Goal: Task Accomplishment & Management: Use online tool/utility

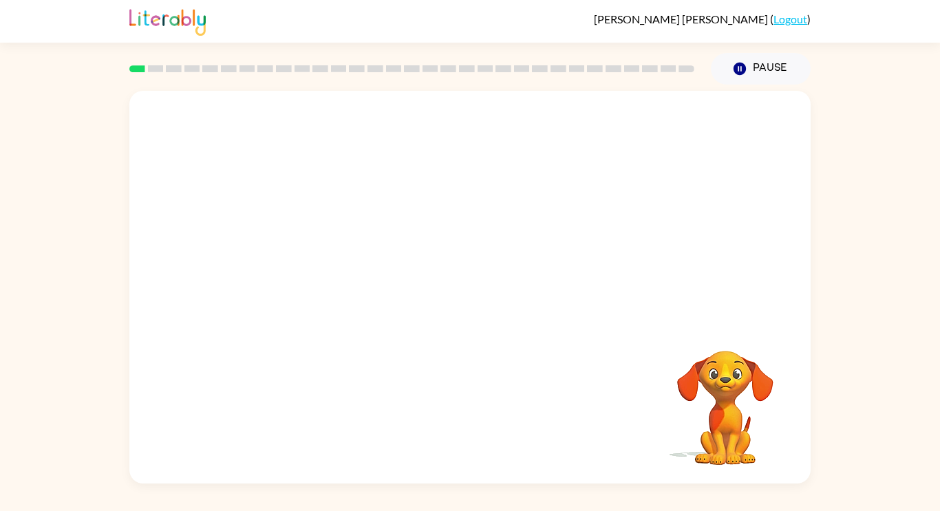
click at [477, 132] on video "Your browser must support playing .mp4 files to use Literably. Please try using…" at bounding box center [469, 206] width 681 height 231
click at [485, 294] on button "button" at bounding box center [470, 294] width 88 height 50
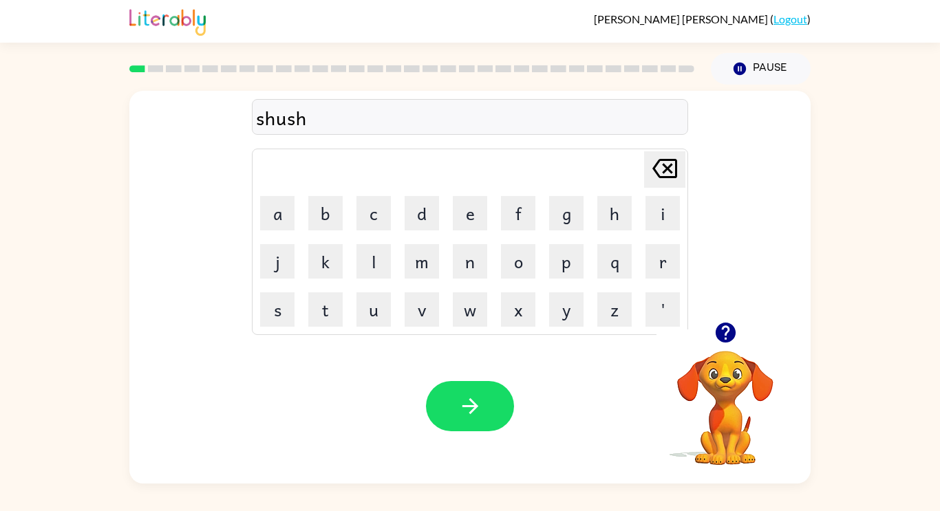
click at [475, 402] on icon "button" at bounding box center [470, 406] width 24 height 24
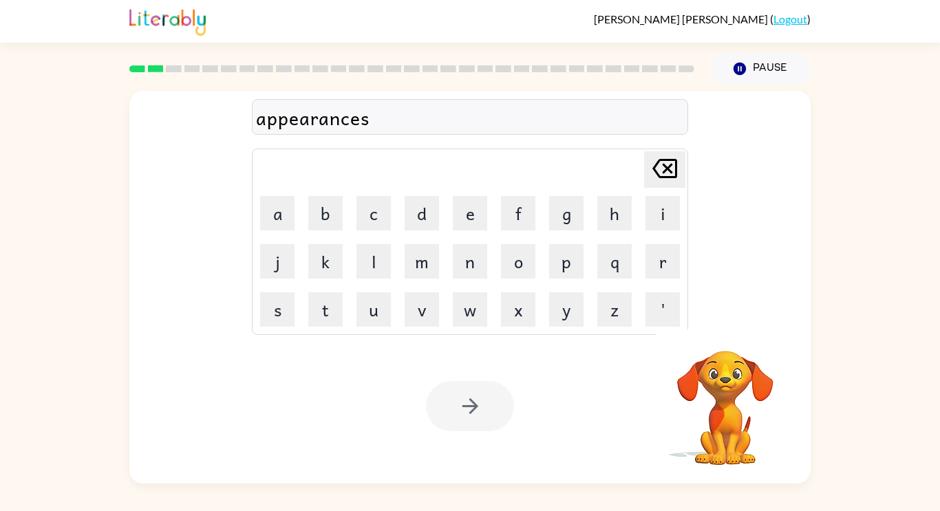
click at [457, 396] on div at bounding box center [470, 406] width 88 height 50
click at [458, 396] on icon "button" at bounding box center [470, 406] width 24 height 24
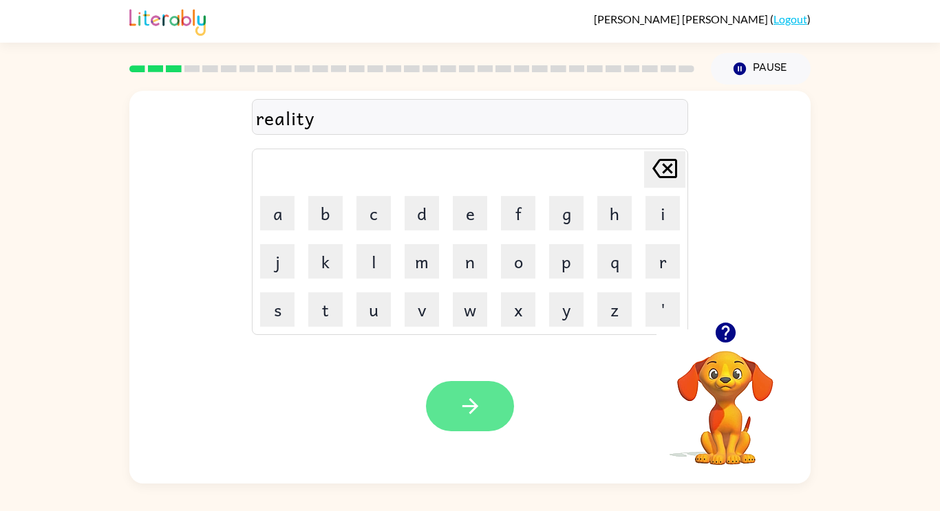
click at [453, 409] on button "button" at bounding box center [470, 406] width 88 height 50
click at [467, 391] on button "button" at bounding box center [470, 406] width 88 height 50
click at [458, 396] on icon "button" at bounding box center [470, 406] width 24 height 24
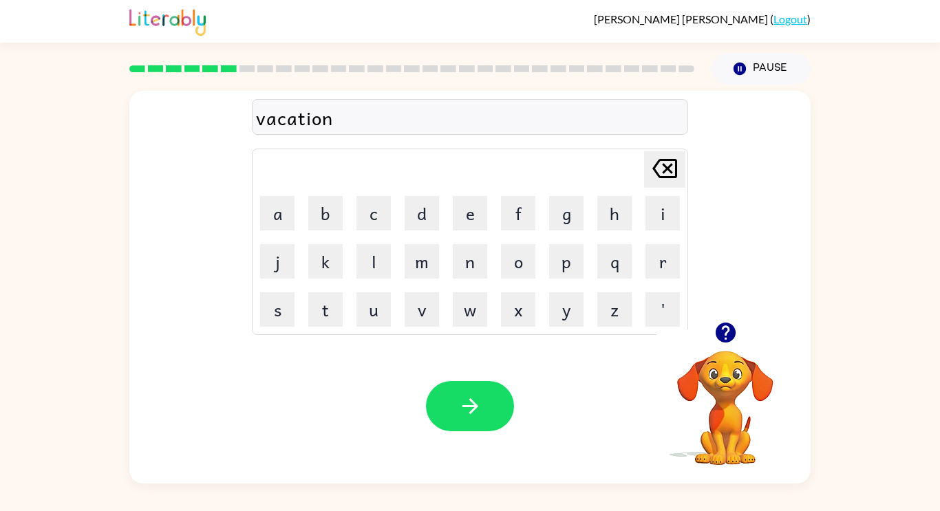
click at [448, 400] on button "button" at bounding box center [470, 406] width 88 height 50
click at [446, 400] on button "button" at bounding box center [470, 406] width 88 height 50
click at [443, 403] on button "button" at bounding box center [470, 406] width 88 height 50
click at [439, 403] on button "button" at bounding box center [470, 406] width 88 height 50
click at [462, 409] on icon "button" at bounding box center [470, 406] width 24 height 24
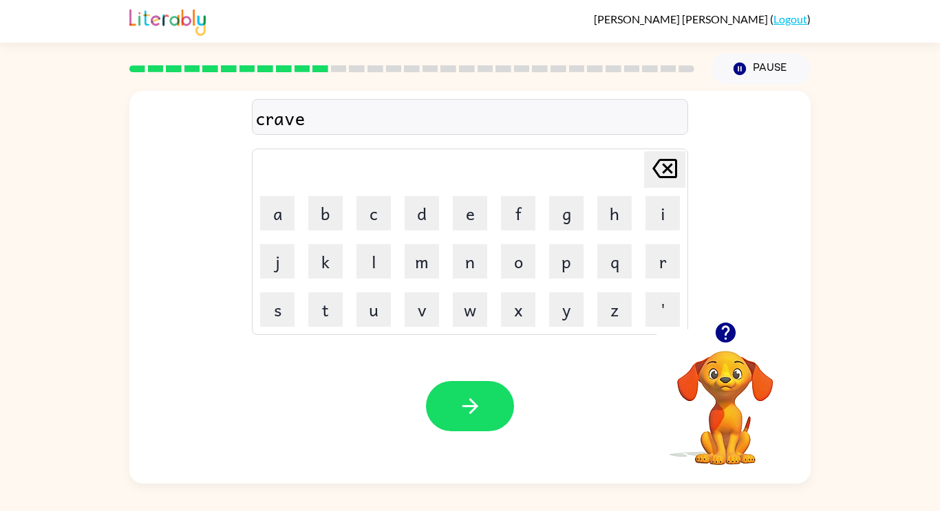
click at [468, 401] on icon "button" at bounding box center [470, 406] width 24 height 24
click at [465, 402] on icon "button" at bounding box center [470, 406] width 24 height 24
click at [466, 402] on icon "button" at bounding box center [470, 406] width 24 height 24
click at [468, 404] on icon "button" at bounding box center [470, 406] width 24 height 24
click at [483, 415] on button "button" at bounding box center [470, 406] width 88 height 50
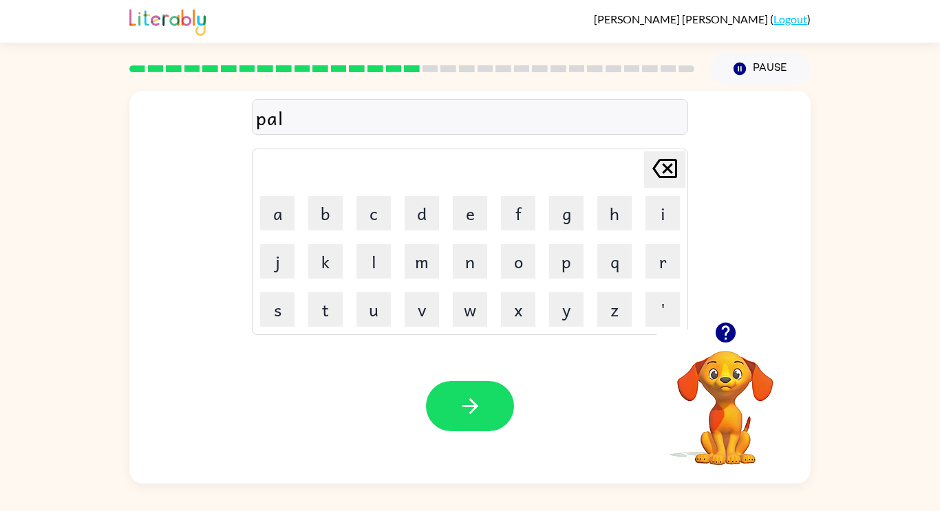
click at [486, 409] on button "button" at bounding box center [470, 406] width 88 height 50
click at [468, 412] on icon "button" at bounding box center [470, 406] width 24 height 24
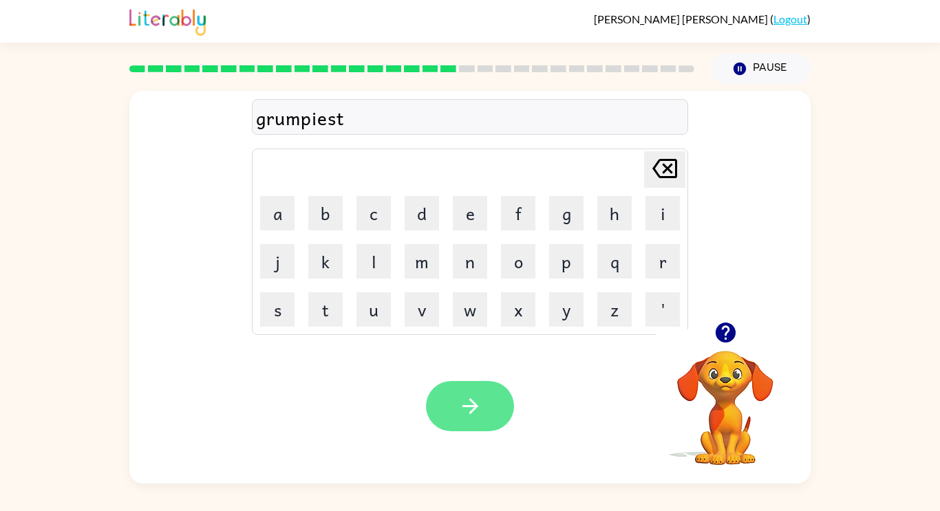
click at [468, 407] on icon "button" at bounding box center [470, 406] width 24 height 24
click at [473, 395] on icon "button" at bounding box center [470, 406] width 24 height 24
click at [459, 402] on icon "button" at bounding box center [470, 406] width 24 height 24
click at [453, 404] on button "button" at bounding box center [470, 406] width 88 height 50
click at [460, 402] on icon "button" at bounding box center [470, 406] width 24 height 24
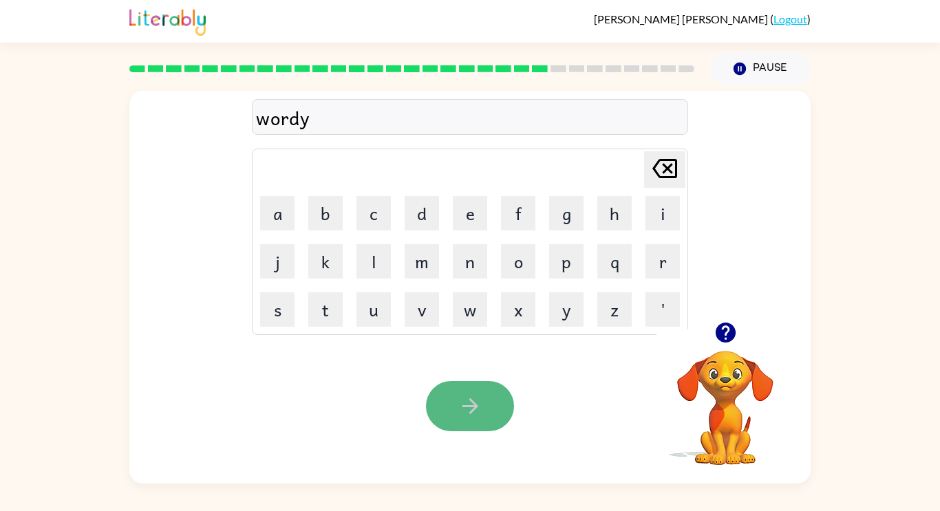
click at [466, 415] on icon "button" at bounding box center [470, 406] width 24 height 24
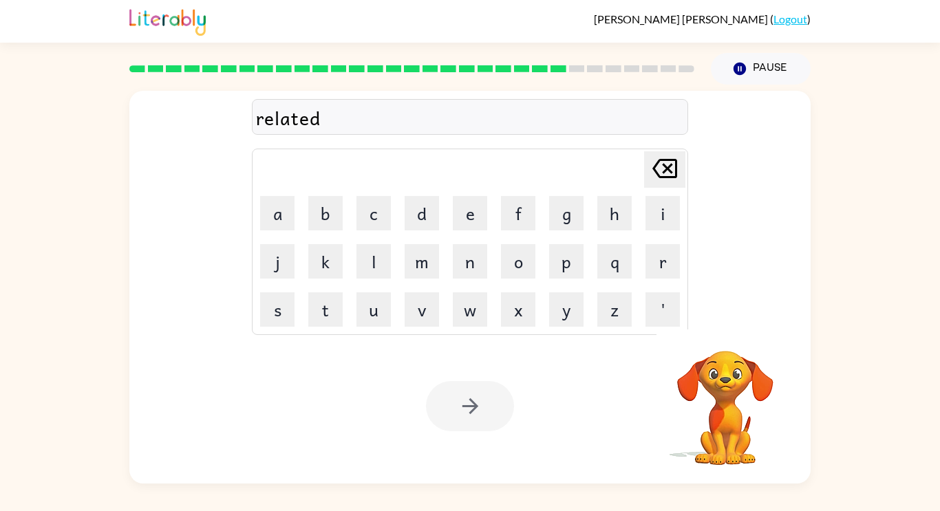
click at [460, 401] on div at bounding box center [470, 406] width 88 height 50
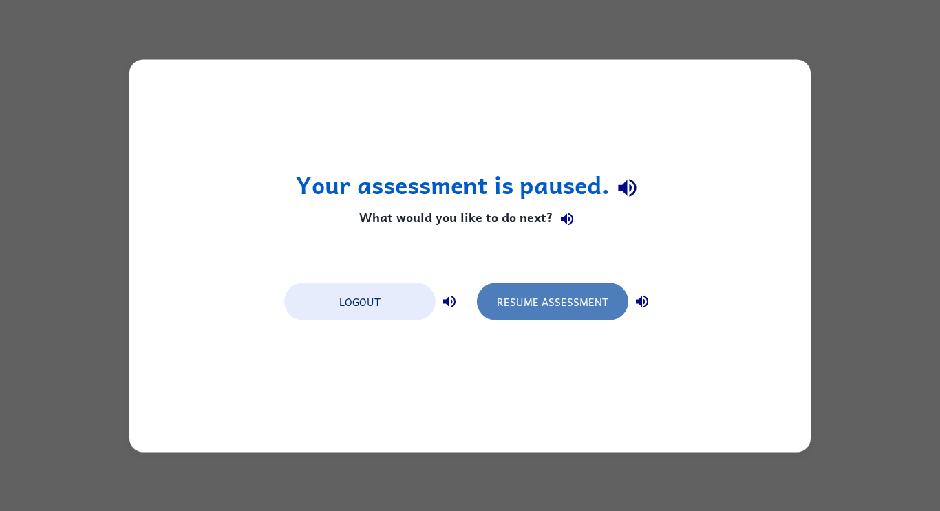
click at [540, 301] on button "Resume Assessment" at bounding box center [552, 301] width 151 height 37
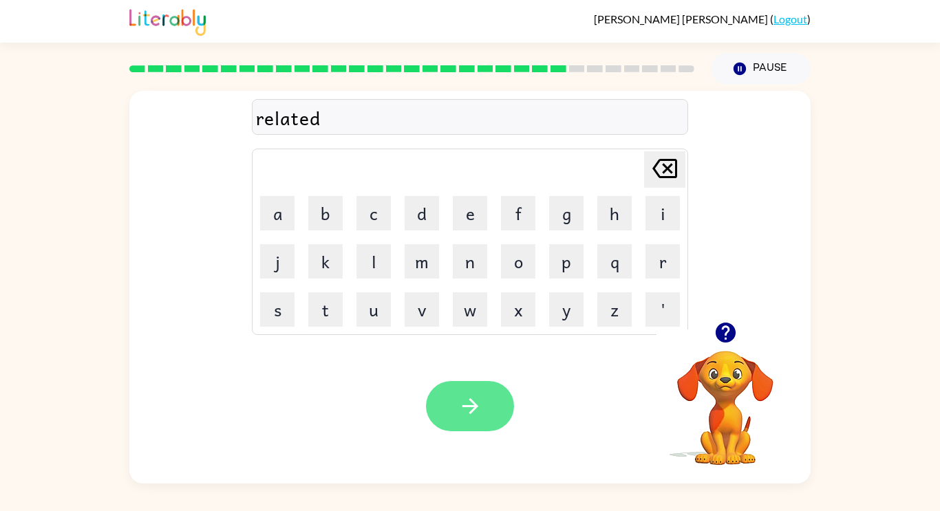
click at [451, 400] on button "button" at bounding box center [470, 406] width 88 height 50
click at [455, 397] on button "button" at bounding box center [470, 406] width 88 height 50
click at [467, 396] on icon "button" at bounding box center [470, 406] width 24 height 24
click at [464, 409] on icon "button" at bounding box center [470, 406] width 24 height 24
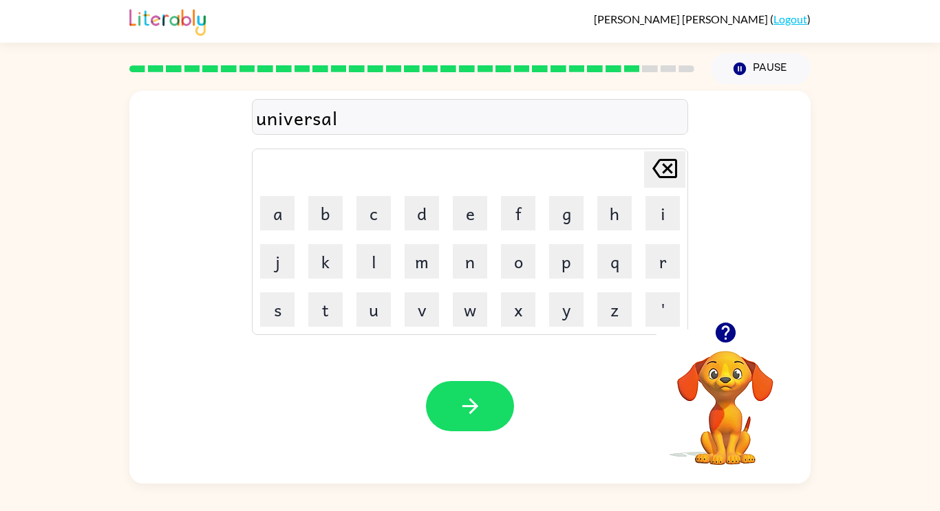
click at [463, 401] on icon "button" at bounding box center [470, 406] width 24 height 24
click at [469, 396] on icon "button" at bounding box center [470, 406] width 24 height 24
click at [460, 395] on icon "button" at bounding box center [470, 406] width 24 height 24
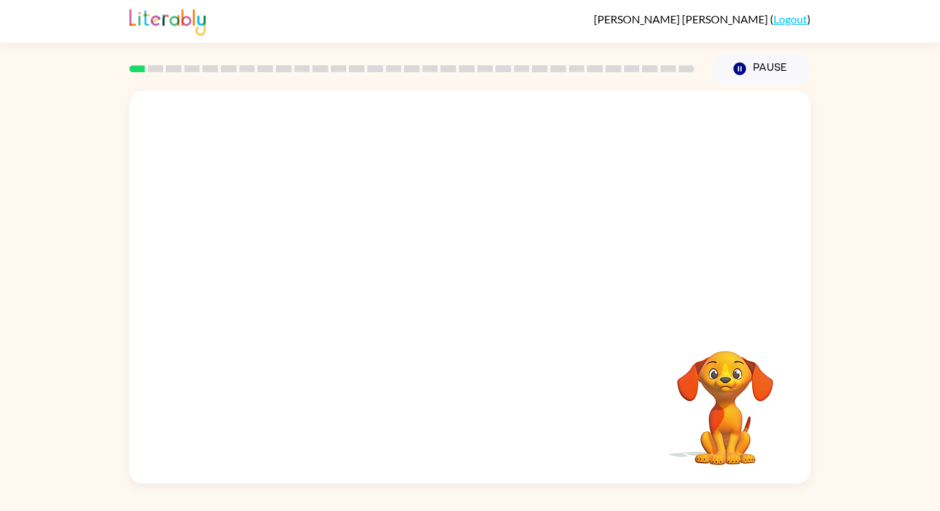
click at [0, 469] on div "Your browser must support playing .mp4 files to use Literably. Please try using…" at bounding box center [470, 284] width 940 height 399
click at [0, 471] on div "Your browser must support playing .mp4 files to use Literably. Please try using…" at bounding box center [470, 284] width 940 height 399
click at [0, 473] on div "Your browser must support playing .mp4 files to use Literably. Please try using…" at bounding box center [470, 284] width 940 height 399
click at [0, 474] on div "Your browser must support playing .mp4 files to use Literably. Please try using…" at bounding box center [470, 284] width 940 height 399
click at [499, 288] on button "button" at bounding box center [470, 294] width 88 height 50
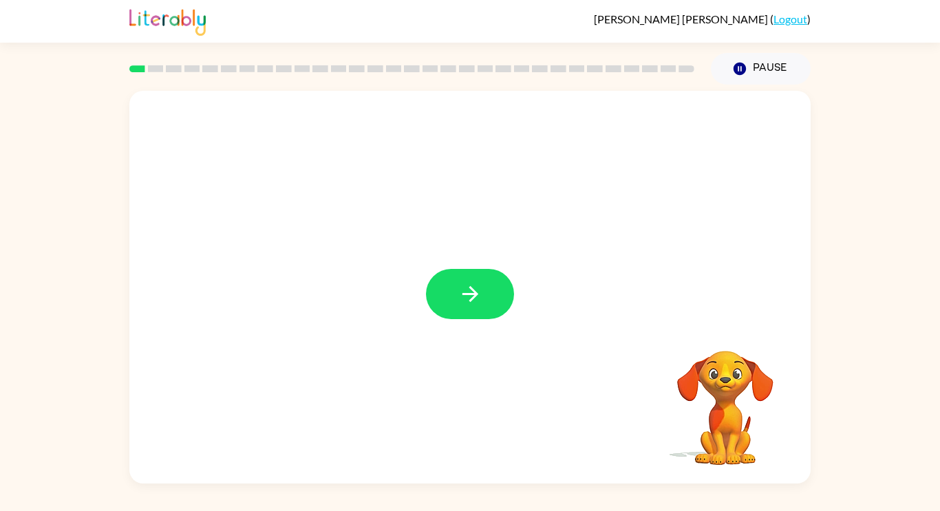
click at [493, 295] on div at bounding box center [470, 294] width 88 height 50
click at [481, 305] on div at bounding box center [470, 294] width 88 height 50
click at [479, 301] on div at bounding box center [470, 294] width 88 height 50
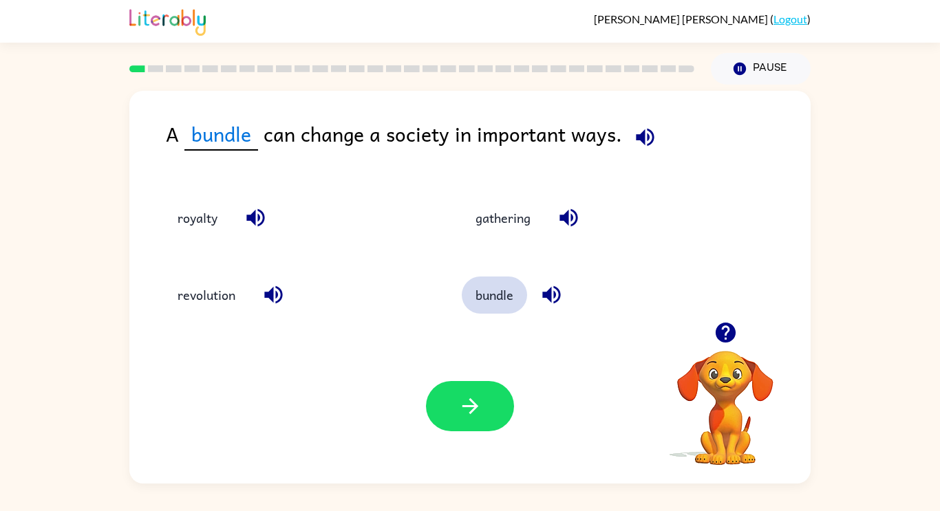
click at [510, 288] on button "bundle" at bounding box center [494, 295] width 65 height 37
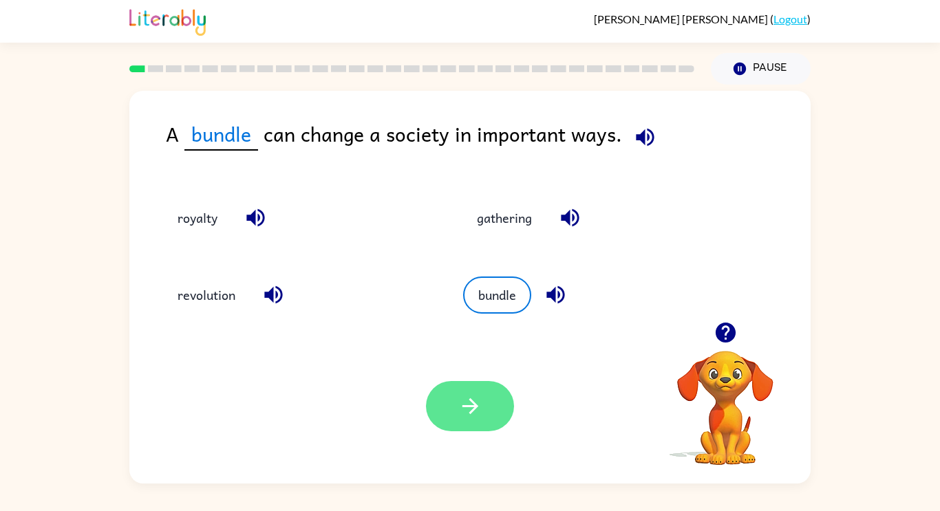
click at [473, 394] on icon "button" at bounding box center [470, 406] width 24 height 24
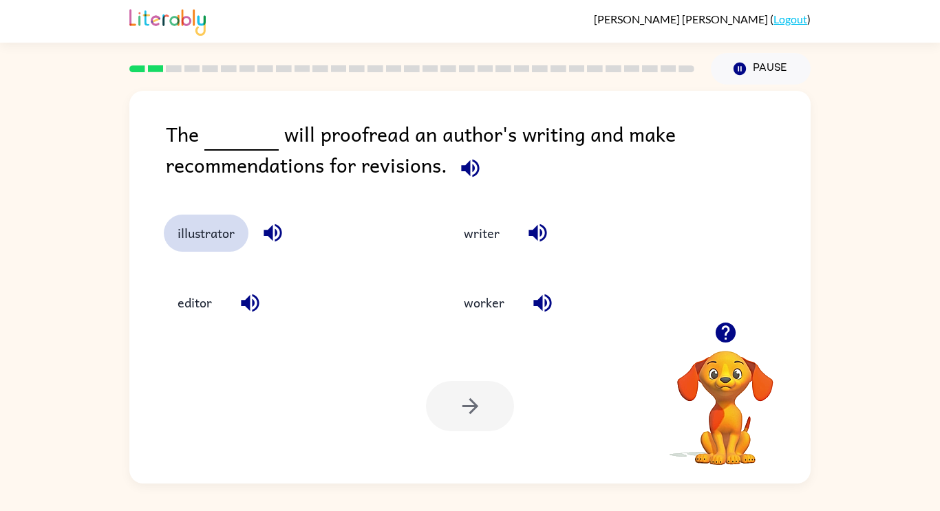
click at [225, 226] on button "illustrator" at bounding box center [206, 233] width 85 height 37
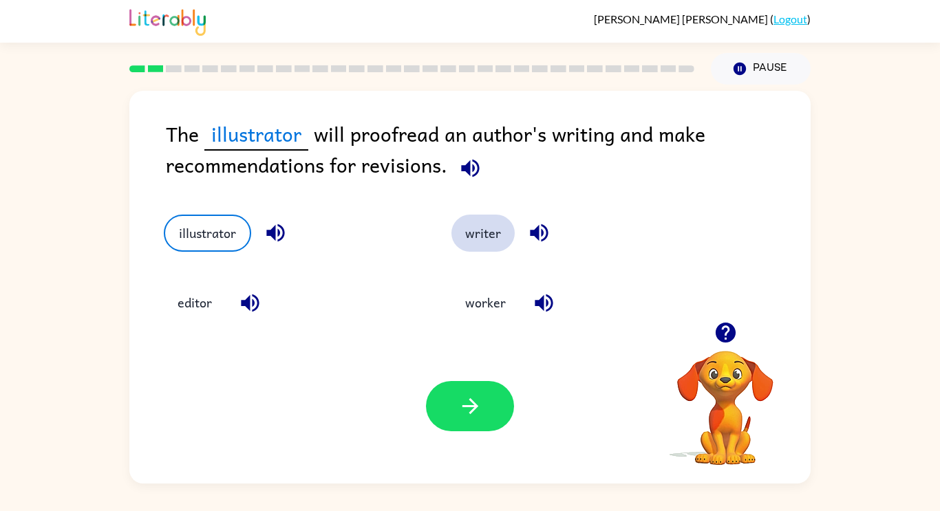
click at [486, 228] on button "writer" at bounding box center [482, 233] width 63 height 37
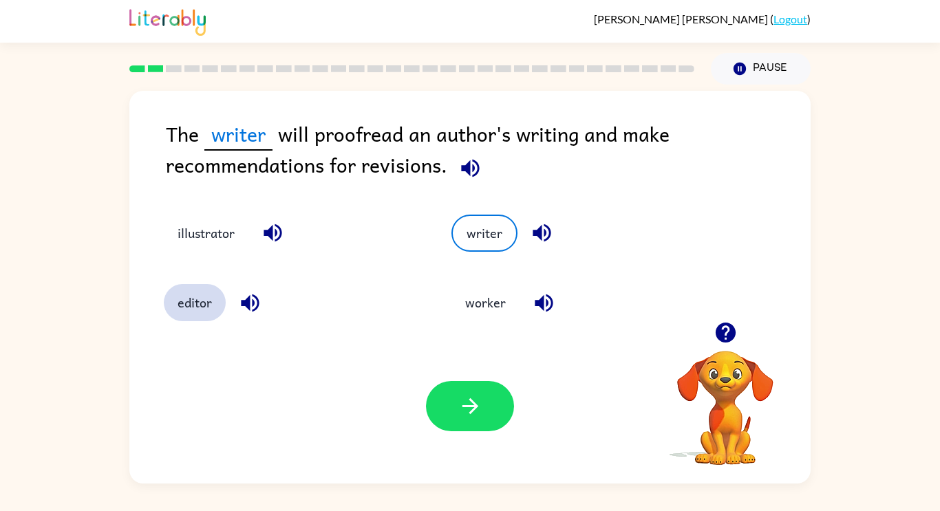
click at [199, 298] on button "editor" at bounding box center [195, 302] width 62 height 37
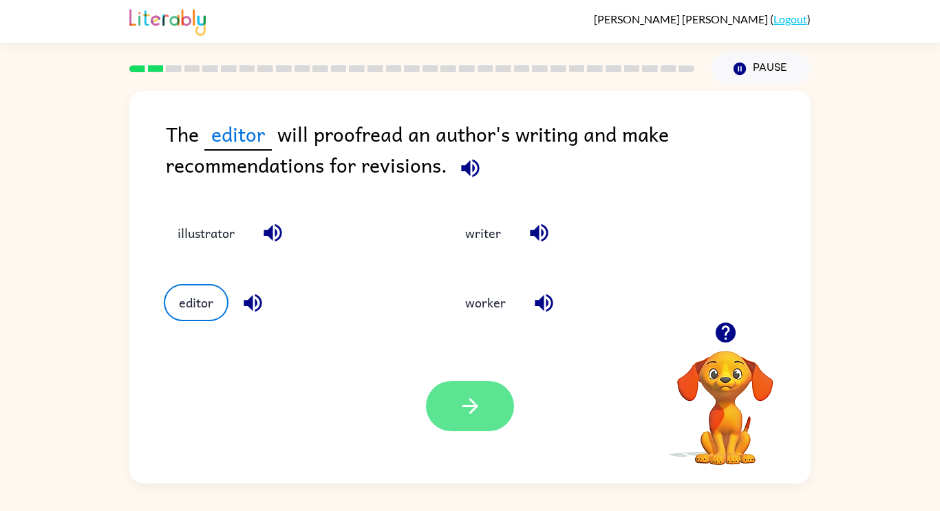
click at [466, 402] on icon "button" at bounding box center [470, 406] width 24 height 24
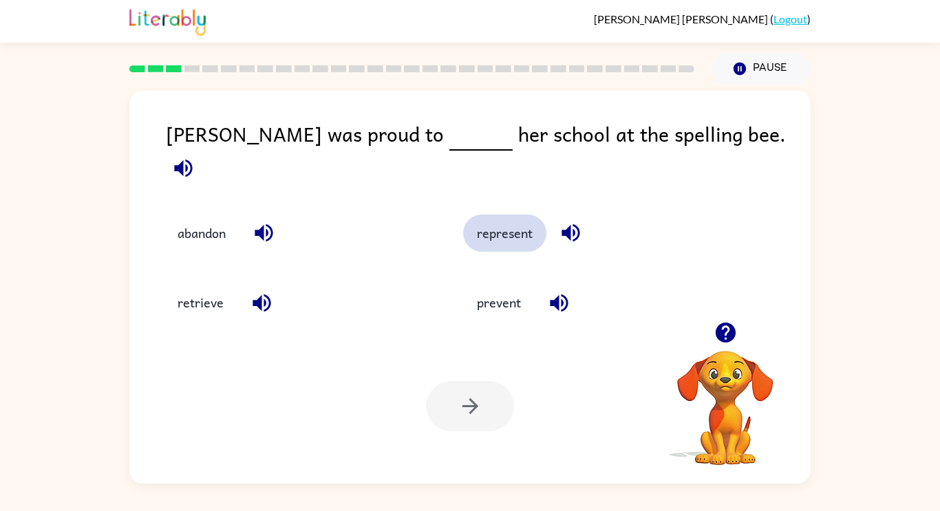
click at [482, 215] on button "represent" at bounding box center [504, 233] width 83 height 37
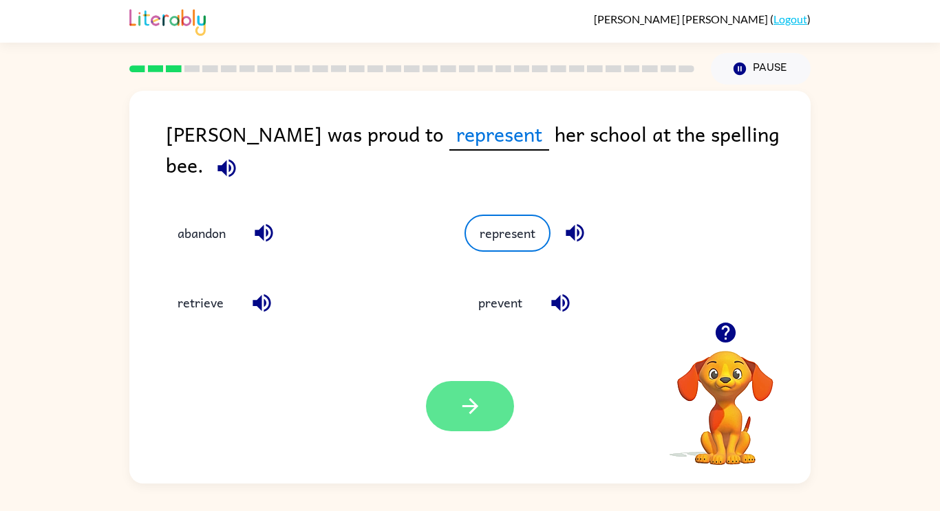
click at [476, 394] on icon "button" at bounding box center [470, 406] width 24 height 24
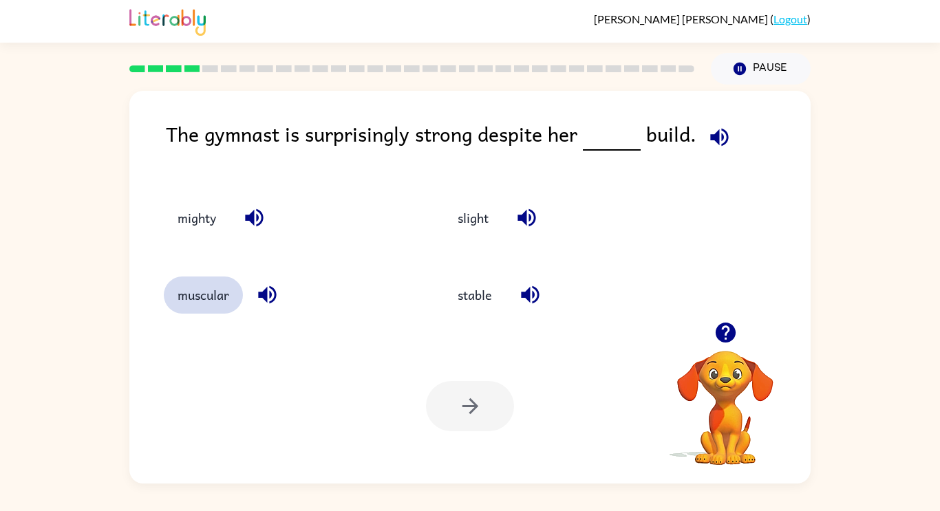
click at [198, 298] on button "muscular" at bounding box center [203, 295] width 79 height 37
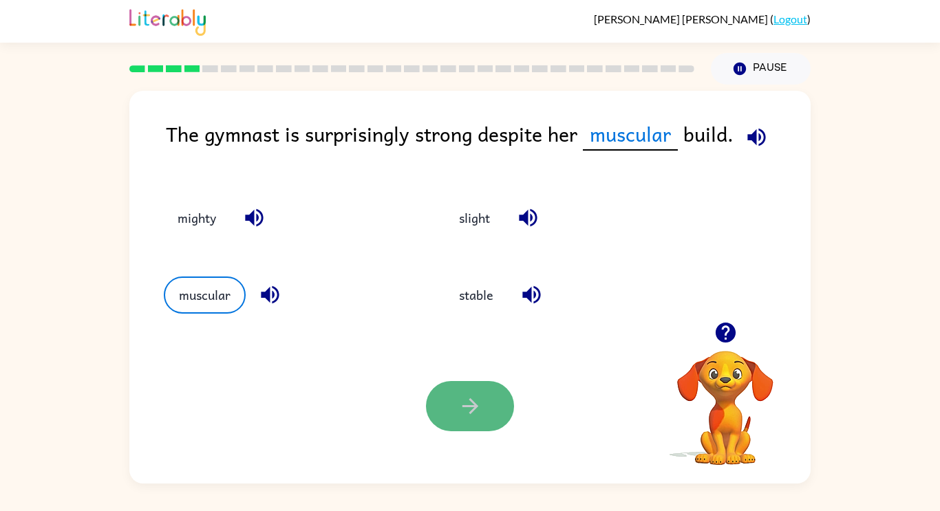
click at [490, 412] on button "button" at bounding box center [470, 406] width 88 height 50
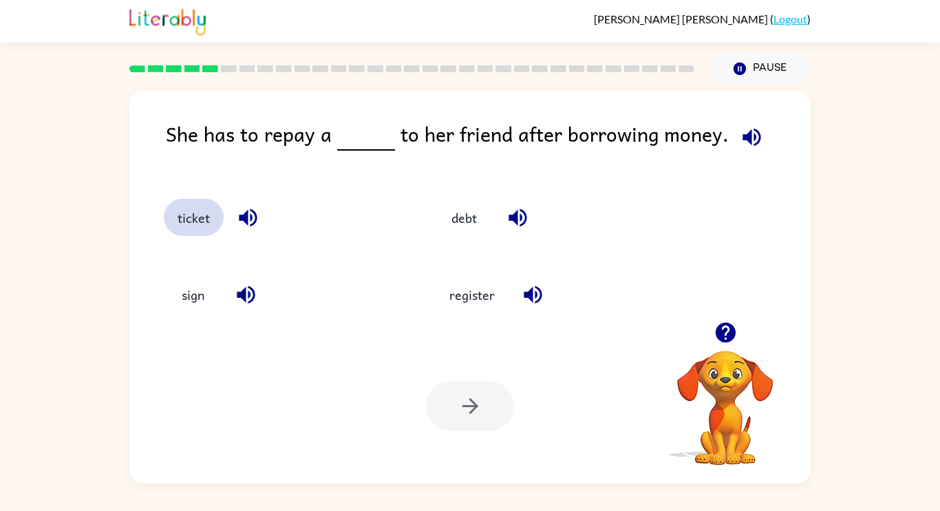
click at [216, 218] on button "ticket" at bounding box center [194, 217] width 60 height 37
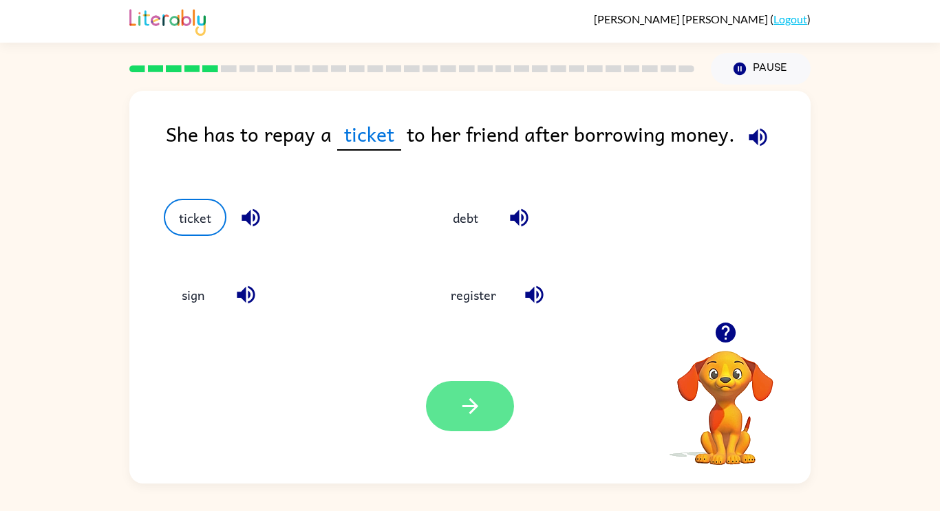
click at [460, 396] on icon "button" at bounding box center [470, 406] width 24 height 24
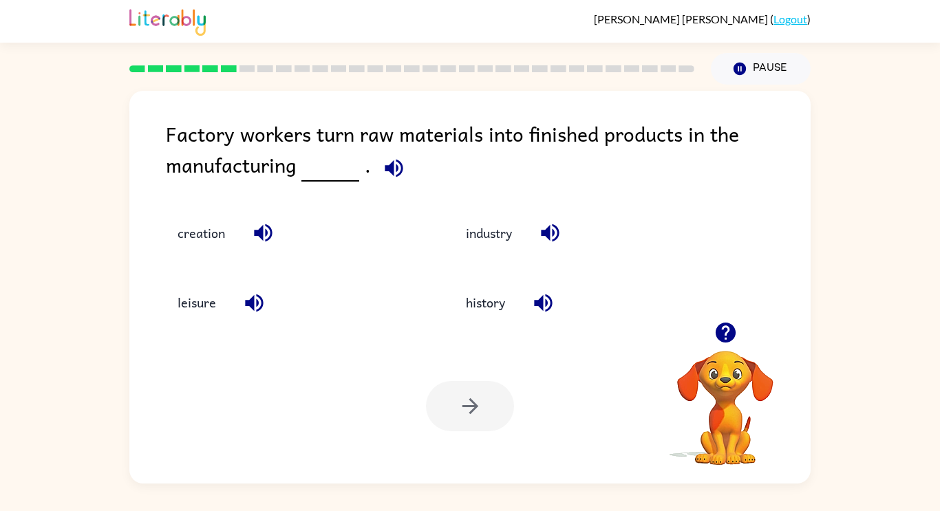
click at [398, 166] on icon "button" at bounding box center [394, 168] width 18 height 18
click at [468, 249] on button "industry" at bounding box center [489, 233] width 74 height 37
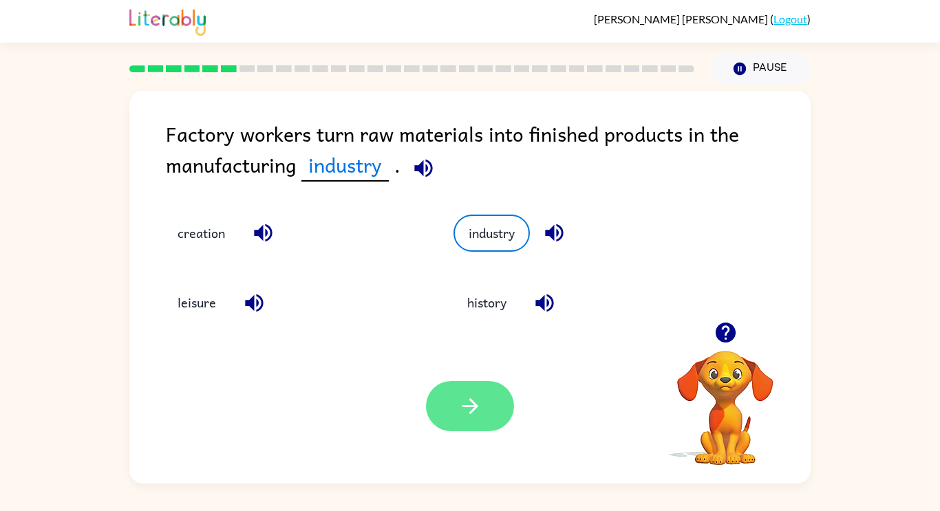
click at [456, 399] on button "button" at bounding box center [470, 406] width 88 height 50
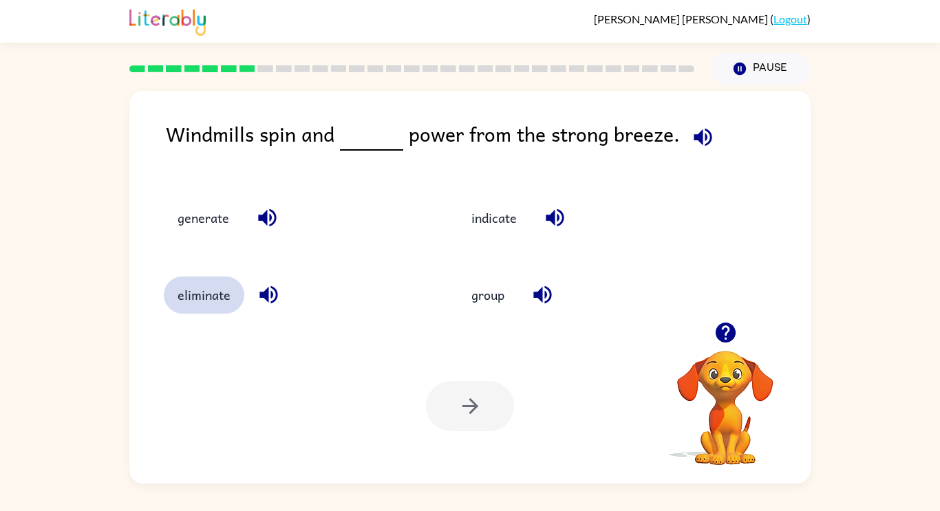
click at [213, 302] on button "eliminate" at bounding box center [204, 295] width 80 height 37
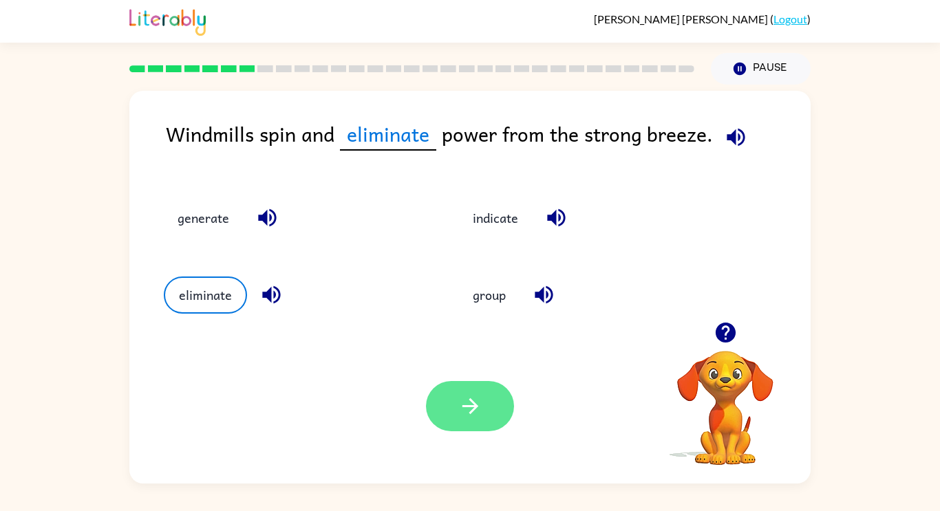
click at [484, 392] on button "button" at bounding box center [470, 406] width 88 height 50
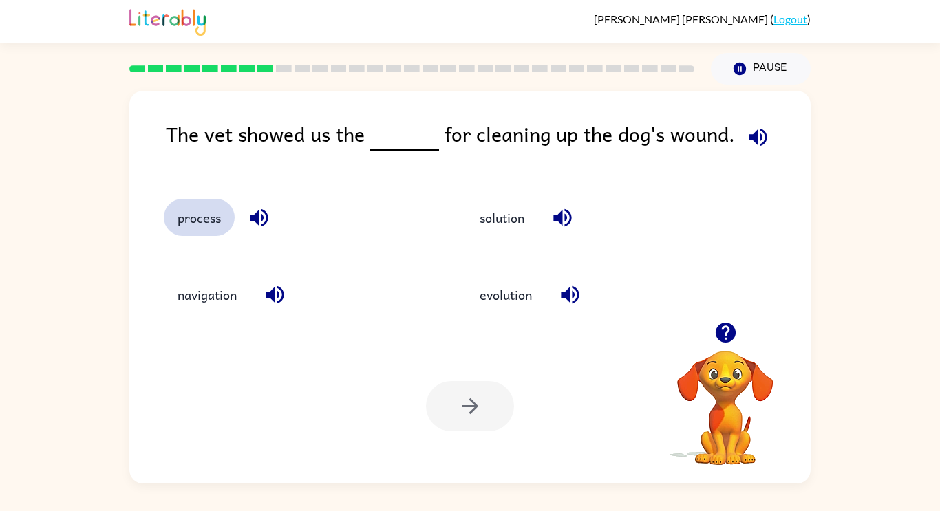
click at [206, 220] on button "process" at bounding box center [199, 217] width 71 height 37
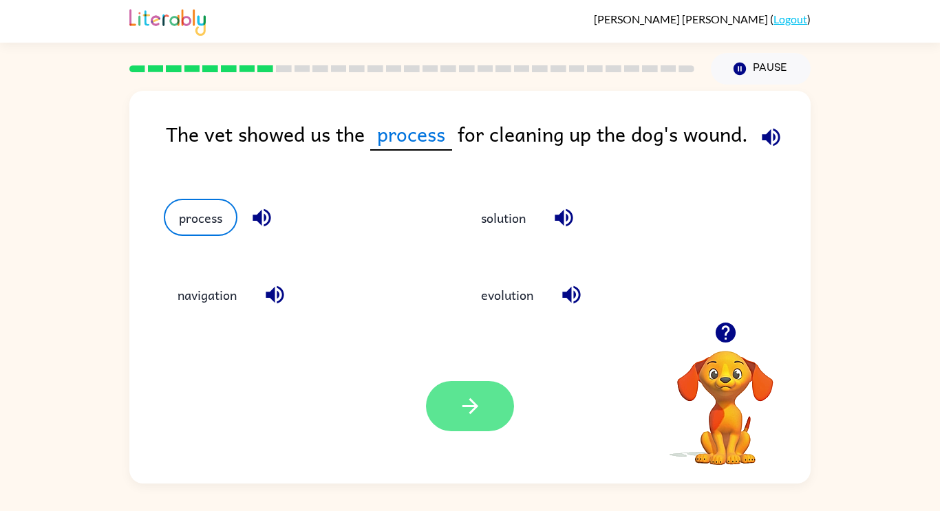
click at [468, 391] on button "button" at bounding box center [470, 406] width 88 height 50
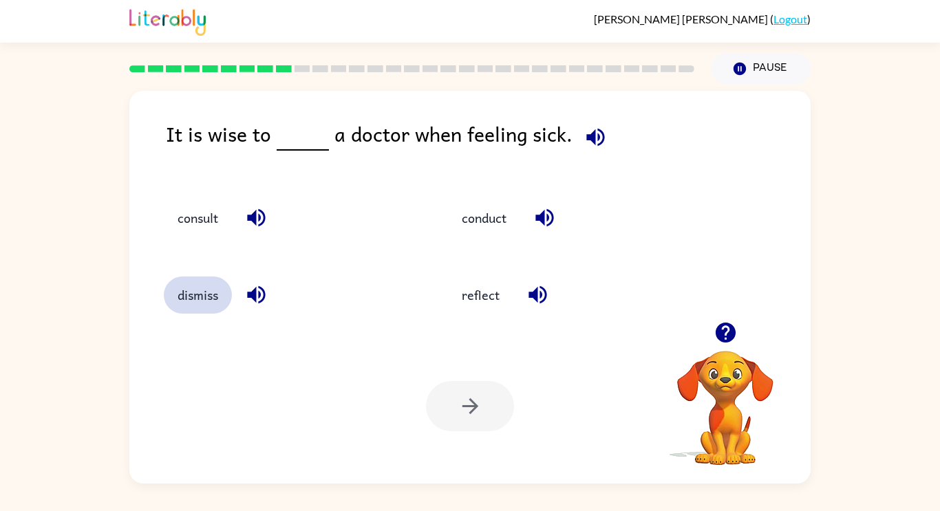
click at [215, 302] on button "dismiss" at bounding box center [198, 295] width 68 height 37
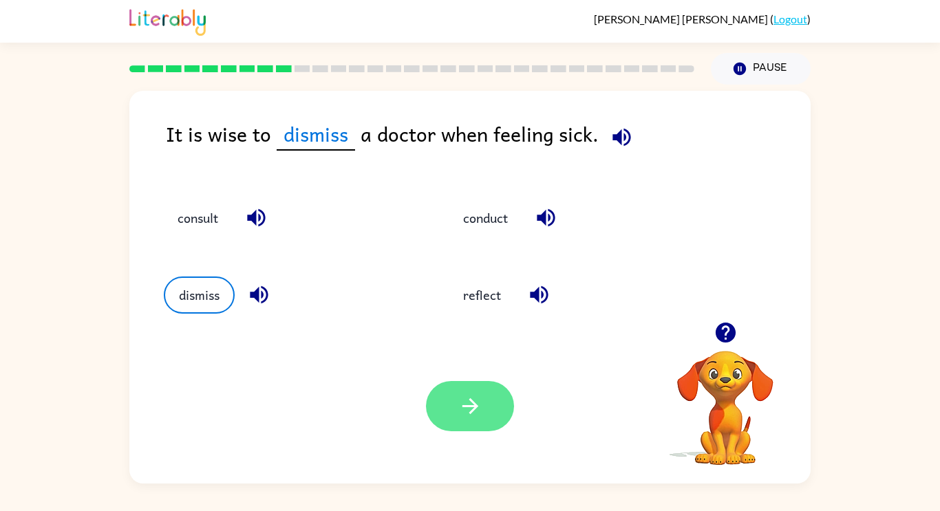
click at [479, 391] on button "button" at bounding box center [470, 406] width 88 height 50
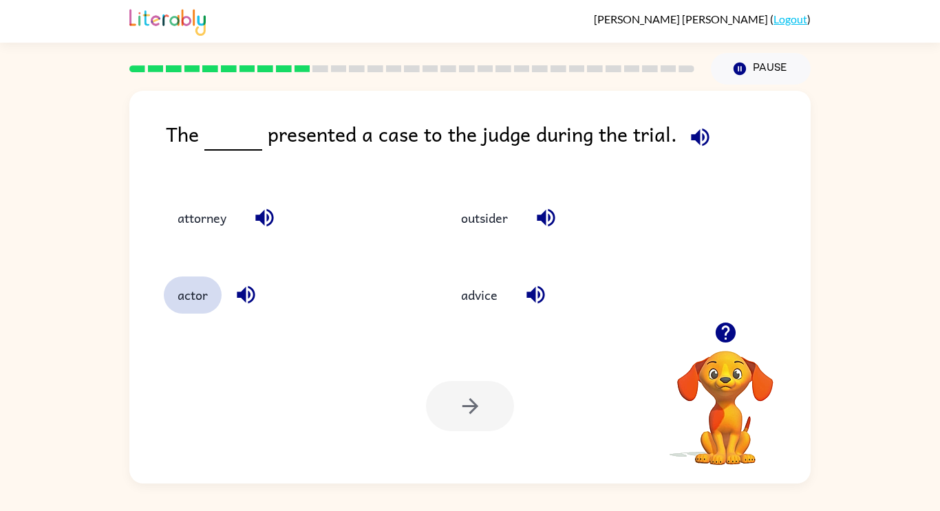
click at [206, 283] on button "actor" at bounding box center [193, 295] width 58 height 37
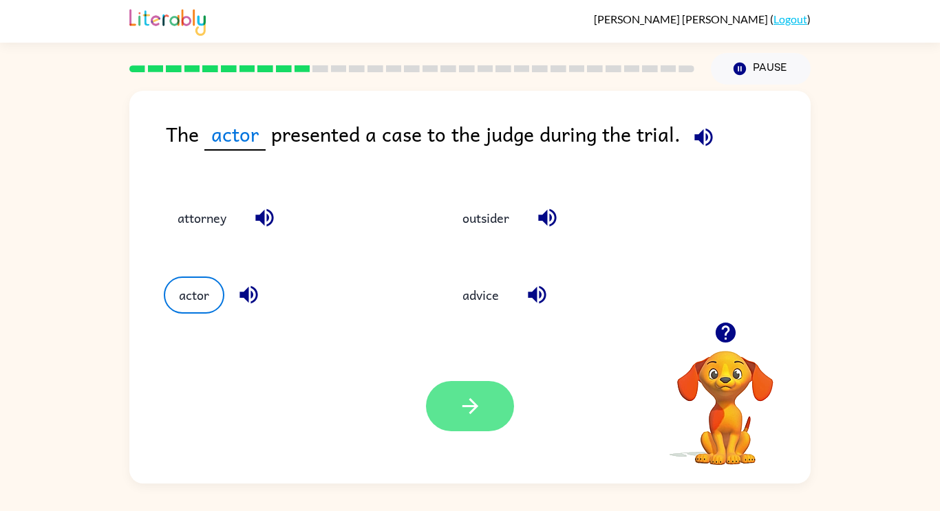
click at [483, 393] on button "button" at bounding box center [470, 406] width 88 height 50
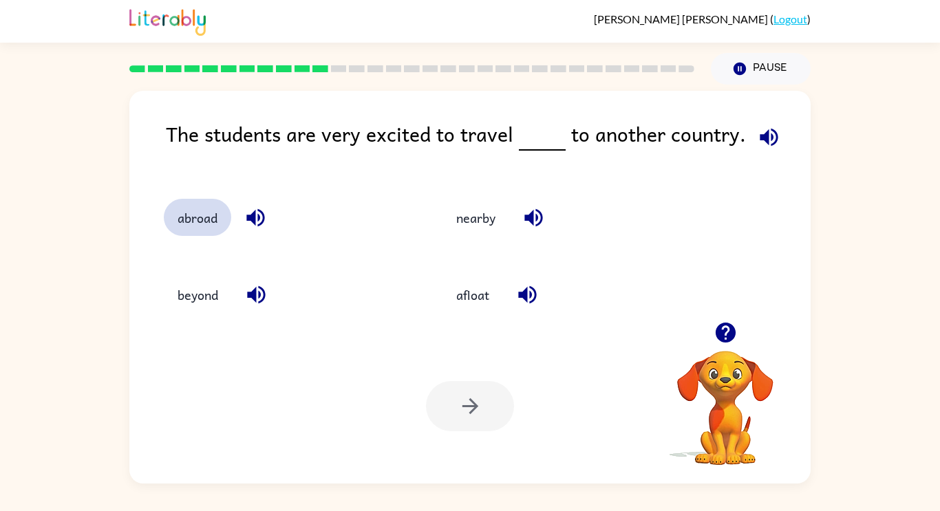
click at [189, 219] on button "abroad" at bounding box center [197, 217] width 67 height 37
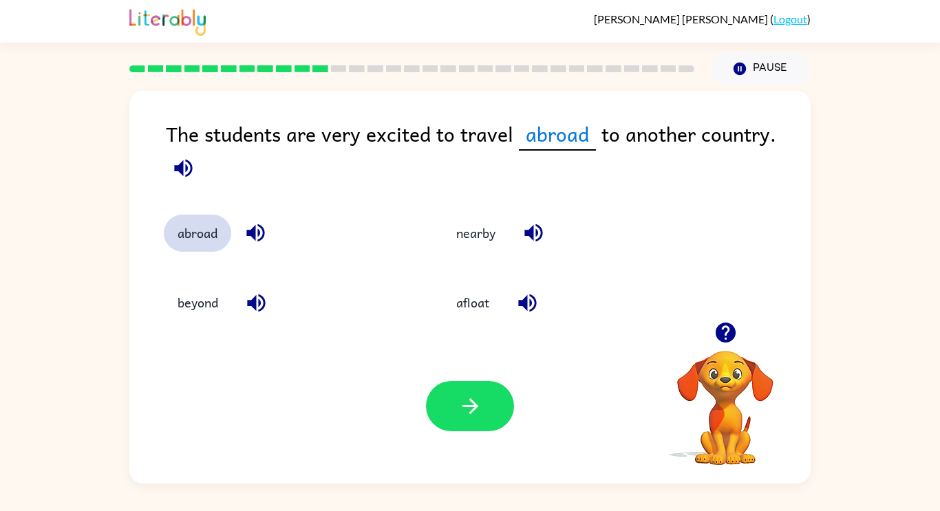
click at [164, 215] on button "abroad" at bounding box center [197, 233] width 67 height 37
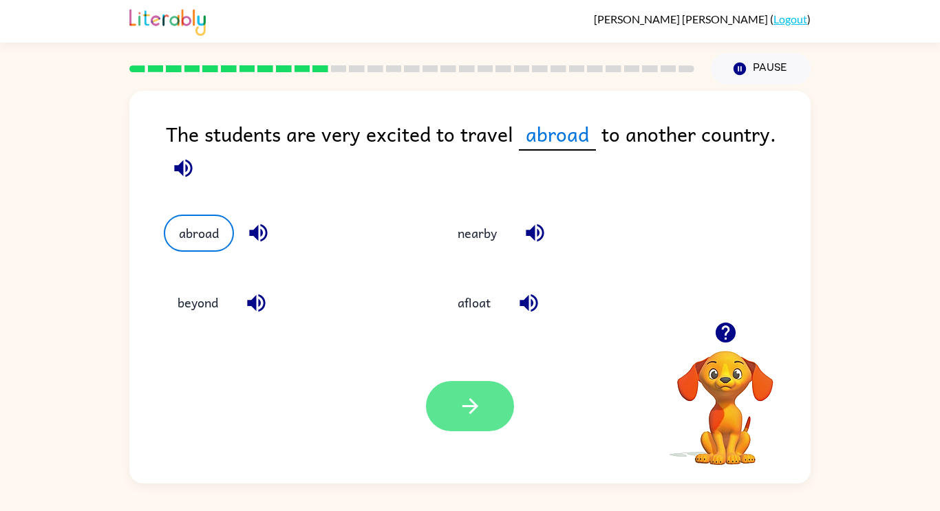
click at [496, 414] on button "button" at bounding box center [470, 406] width 88 height 50
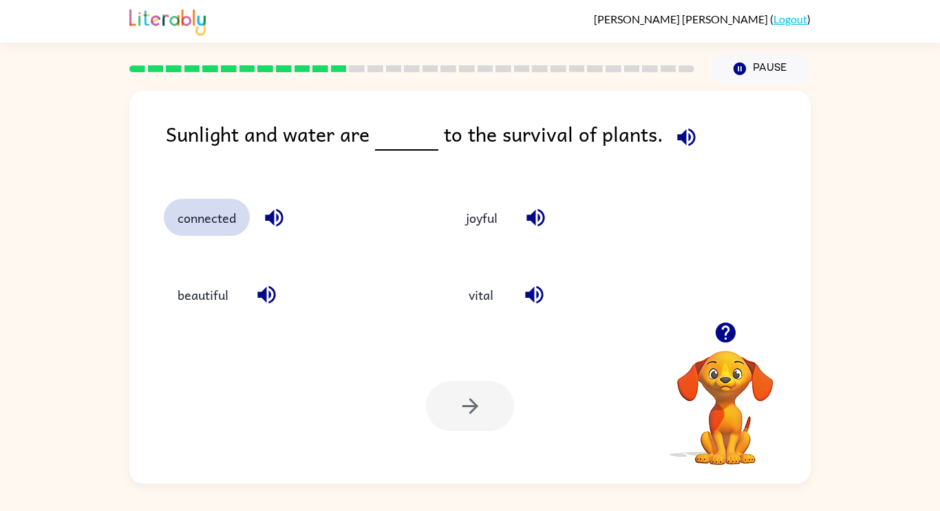
click at [216, 210] on button "connected" at bounding box center [207, 217] width 86 height 37
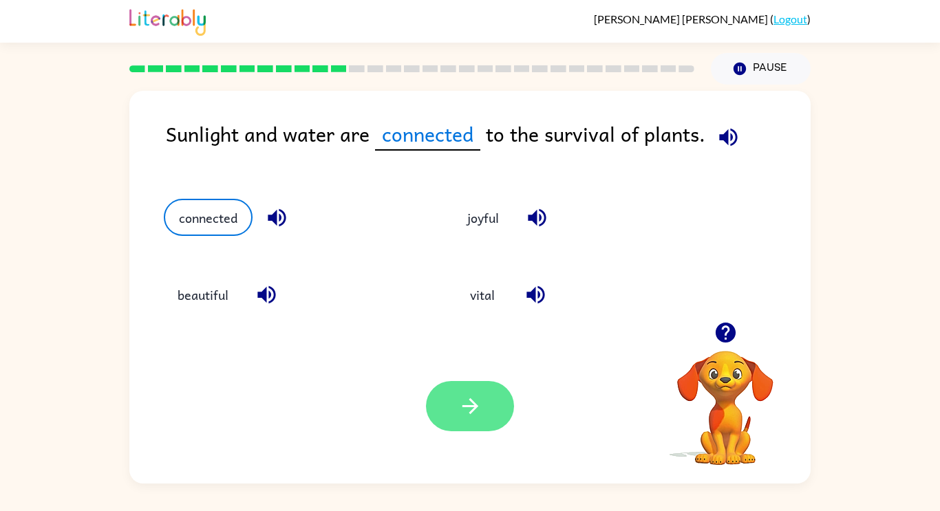
click at [446, 407] on button "button" at bounding box center [470, 406] width 88 height 50
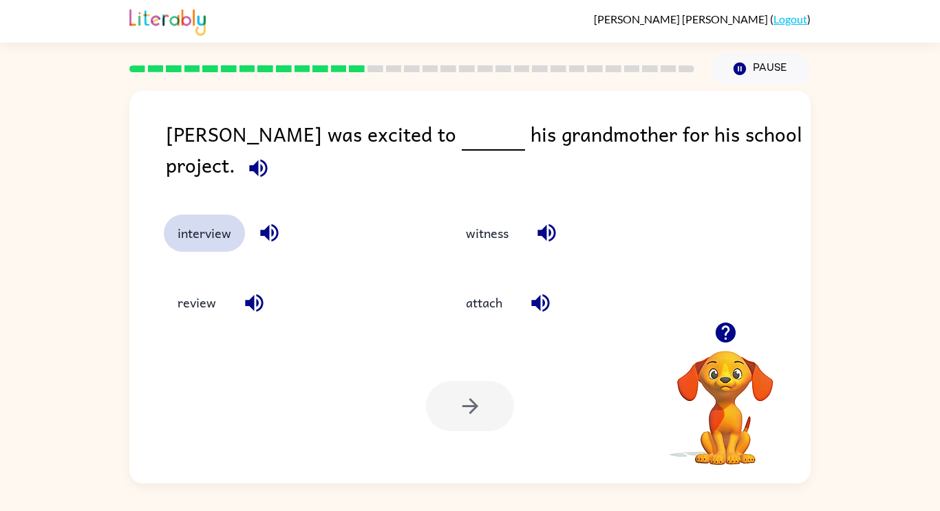
click at [192, 219] on button "interview" at bounding box center [204, 233] width 81 height 37
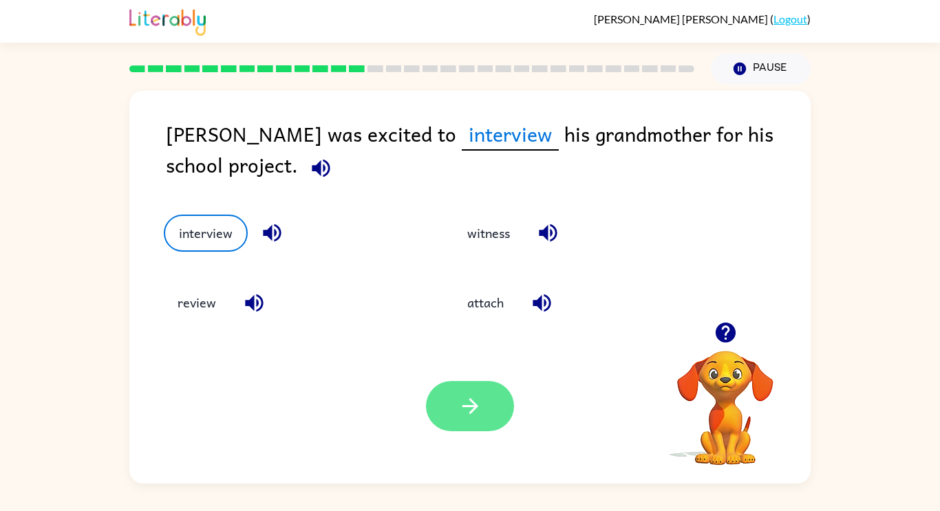
click at [468, 407] on icon "button" at bounding box center [470, 406] width 16 height 16
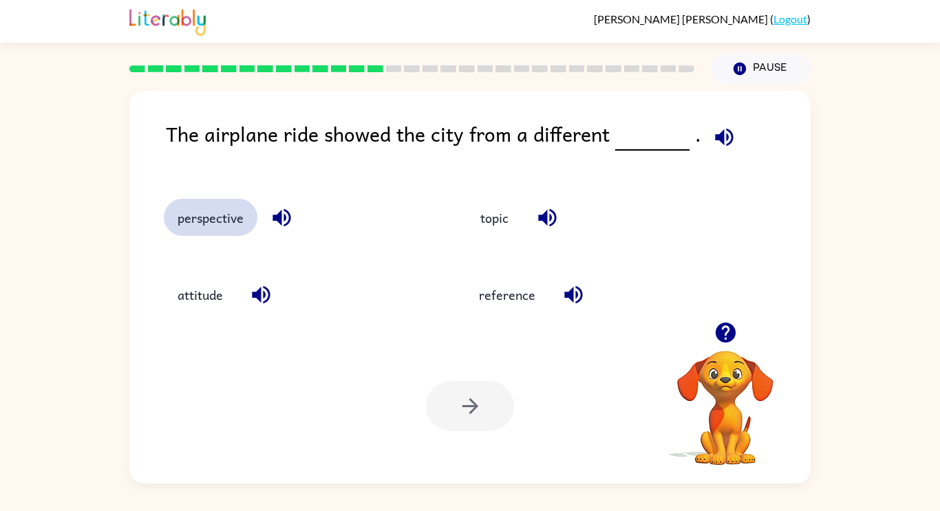
click at [197, 234] on button "perspective" at bounding box center [211, 217] width 94 height 37
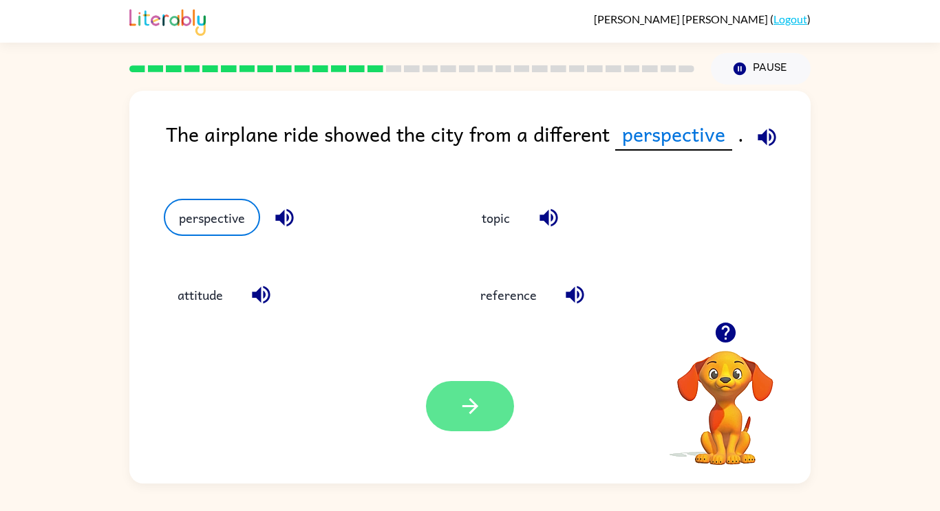
click at [469, 403] on icon "button" at bounding box center [470, 406] width 24 height 24
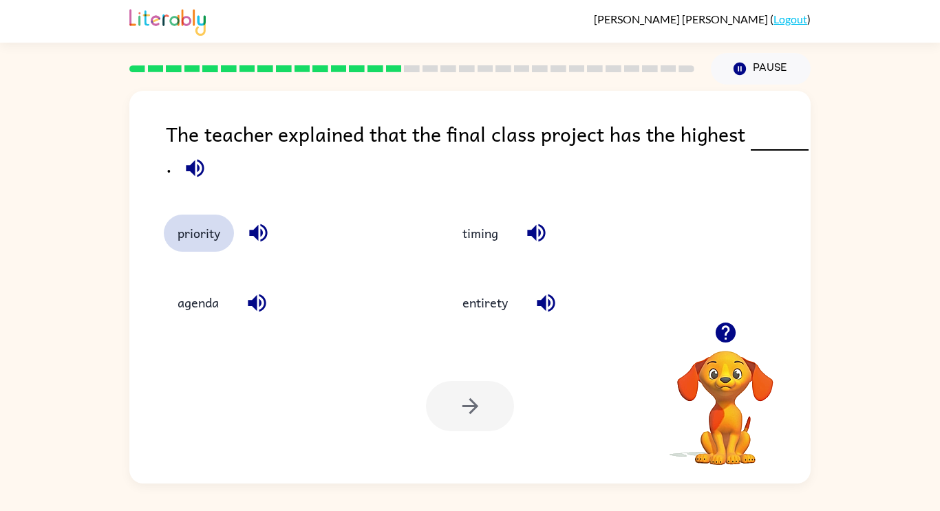
click at [177, 232] on button "priority" at bounding box center [199, 233] width 70 height 37
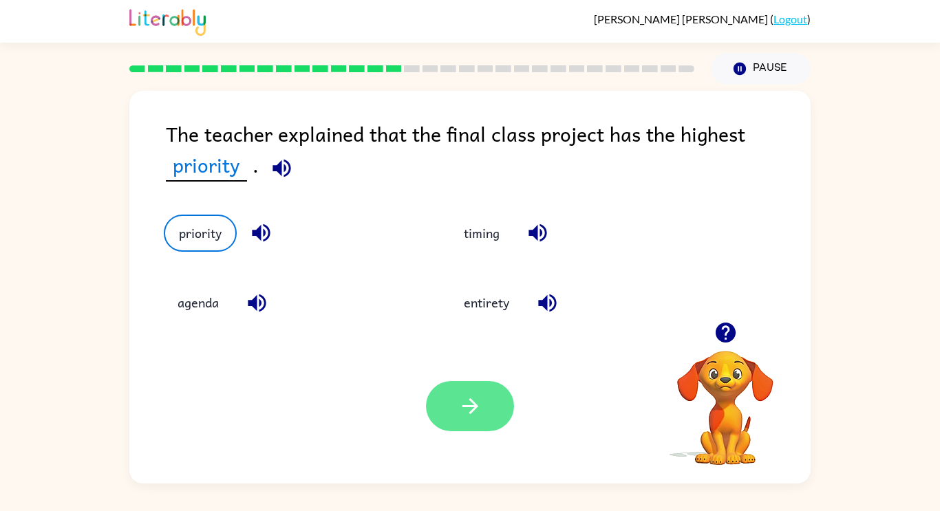
click at [461, 402] on icon "button" at bounding box center [470, 406] width 24 height 24
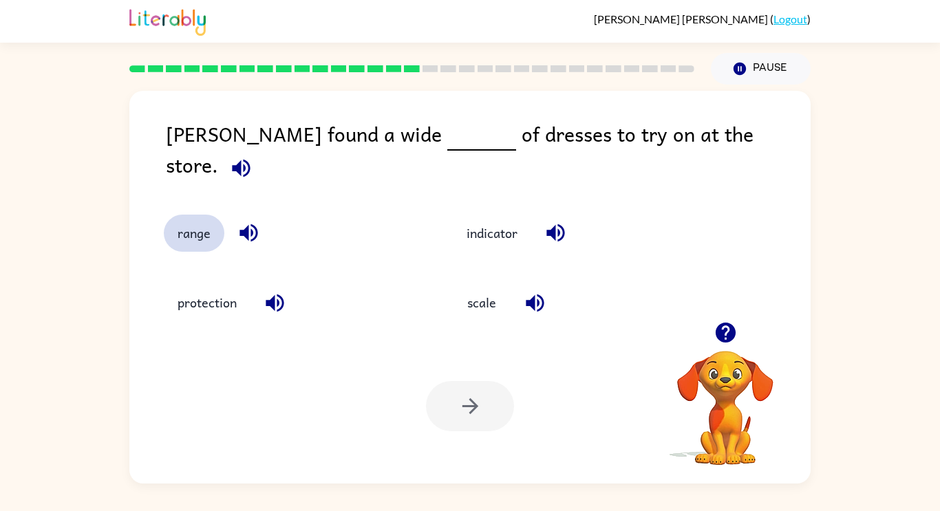
click at [217, 217] on button "range" at bounding box center [194, 233] width 61 height 37
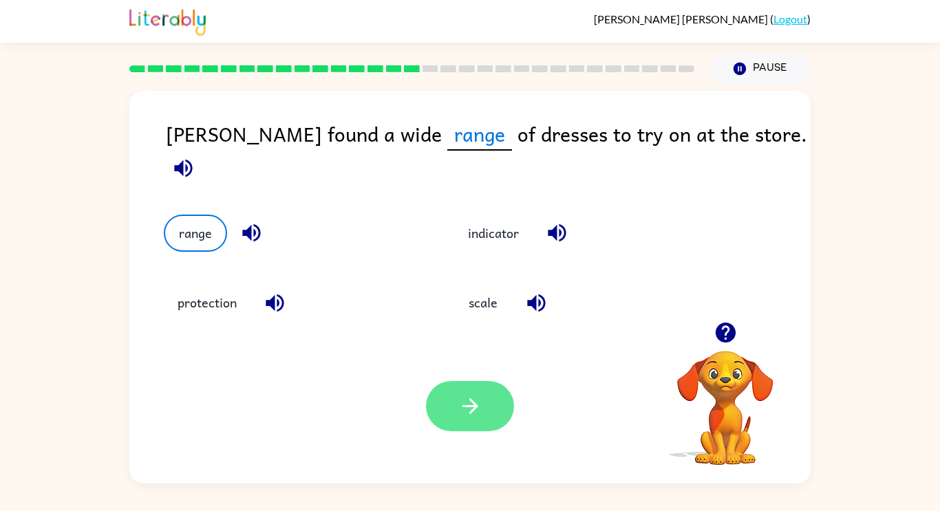
click at [442, 413] on button "button" at bounding box center [470, 406] width 88 height 50
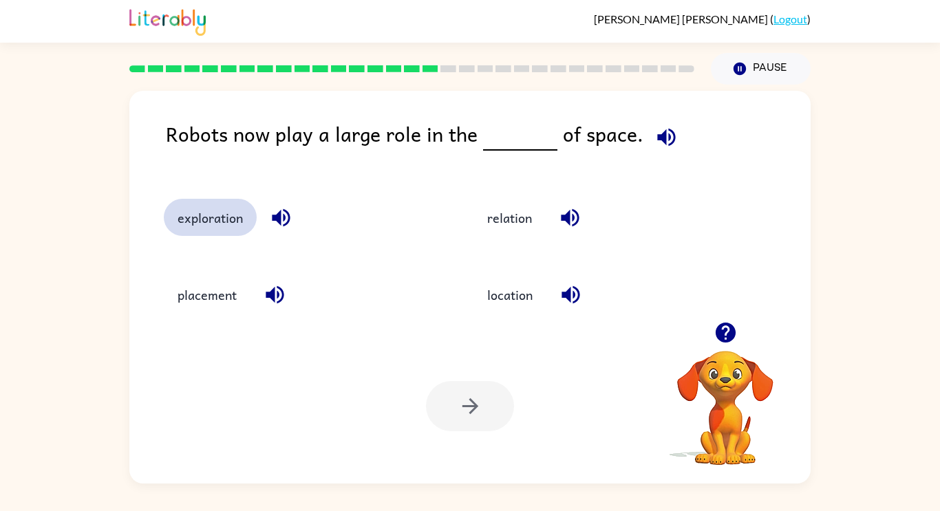
click at [200, 207] on button "exploration" at bounding box center [210, 217] width 93 height 37
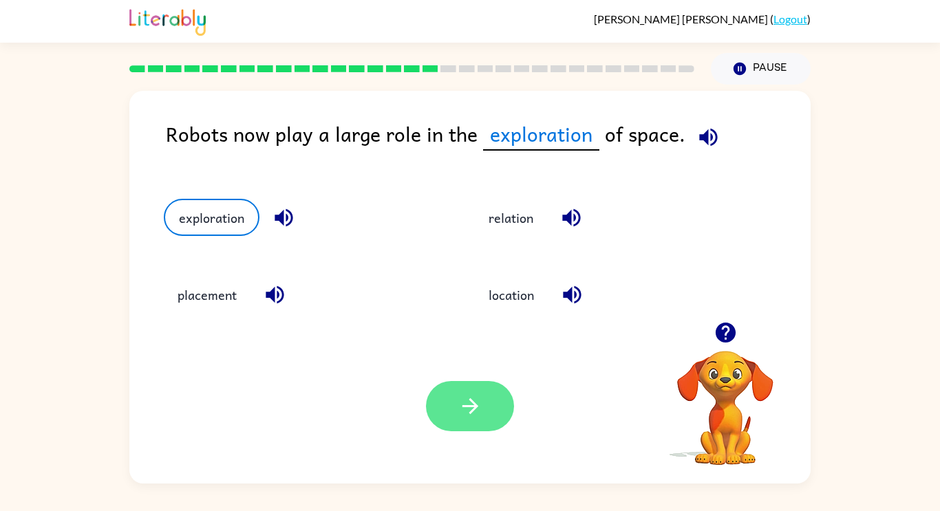
click at [465, 393] on button "button" at bounding box center [470, 406] width 88 height 50
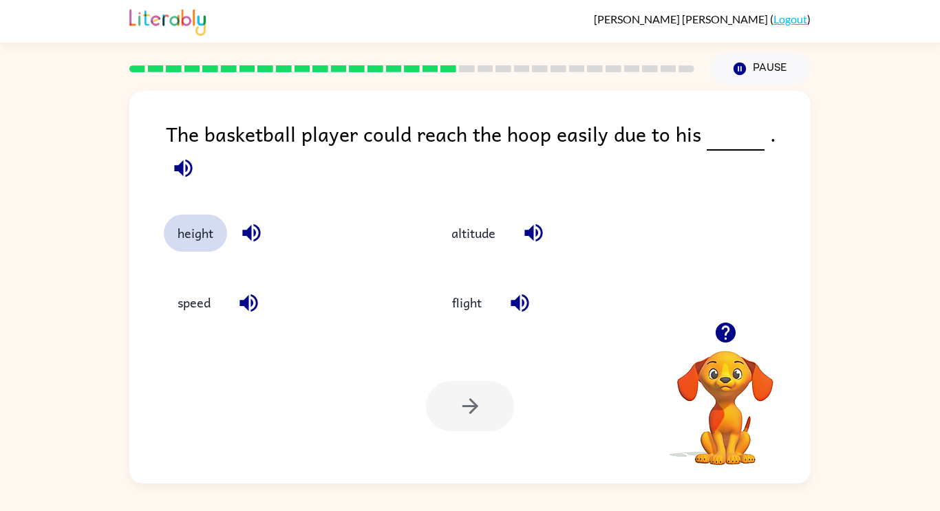
click at [189, 215] on button "height" at bounding box center [195, 233] width 63 height 37
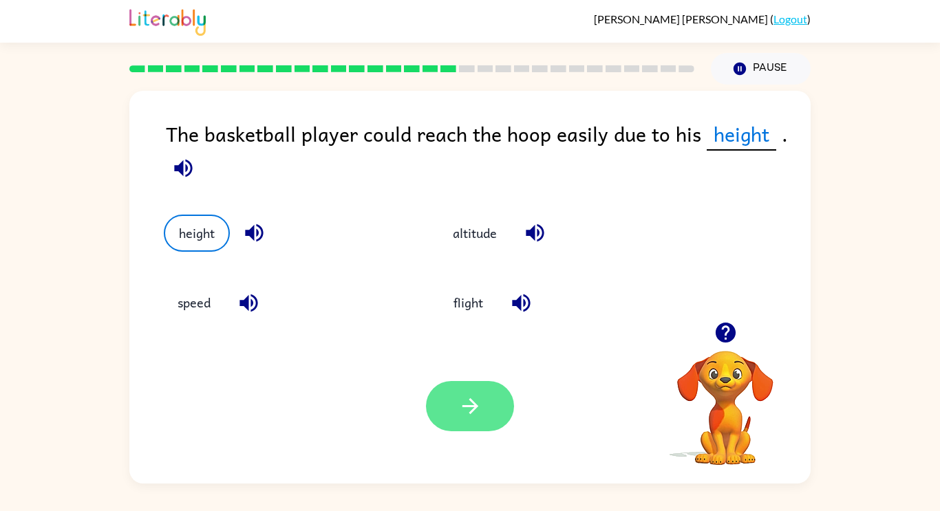
click at [435, 404] on button "button" at bounding box center [470, 406] width 88 height 50
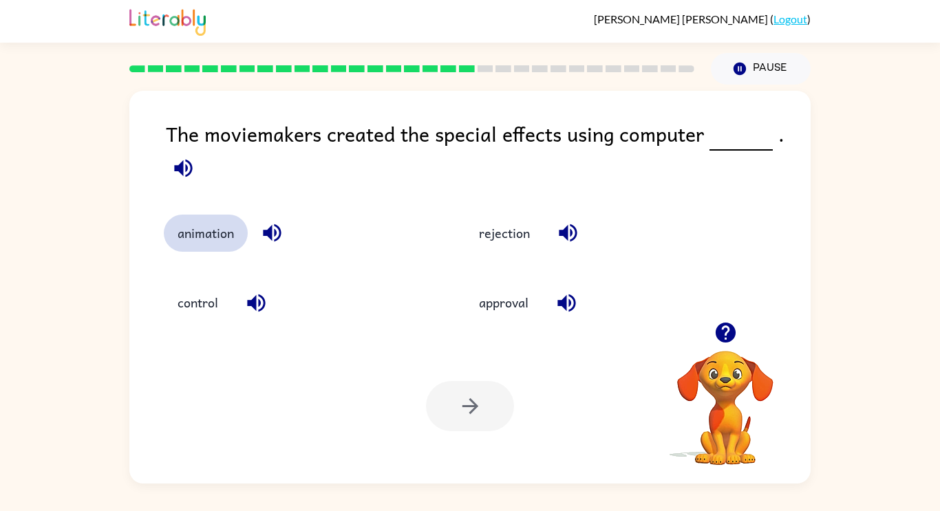
click at [191, 231] on button "animation" at bounding box center [206, 233] width 84 height 37
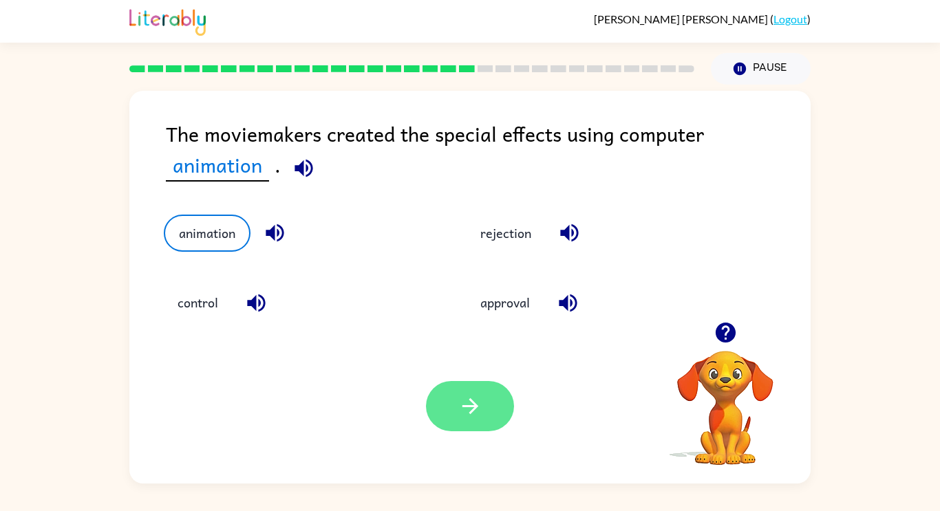
click at [450, 385] on button "button" at bounding box center [470, 406] width 88 height 50
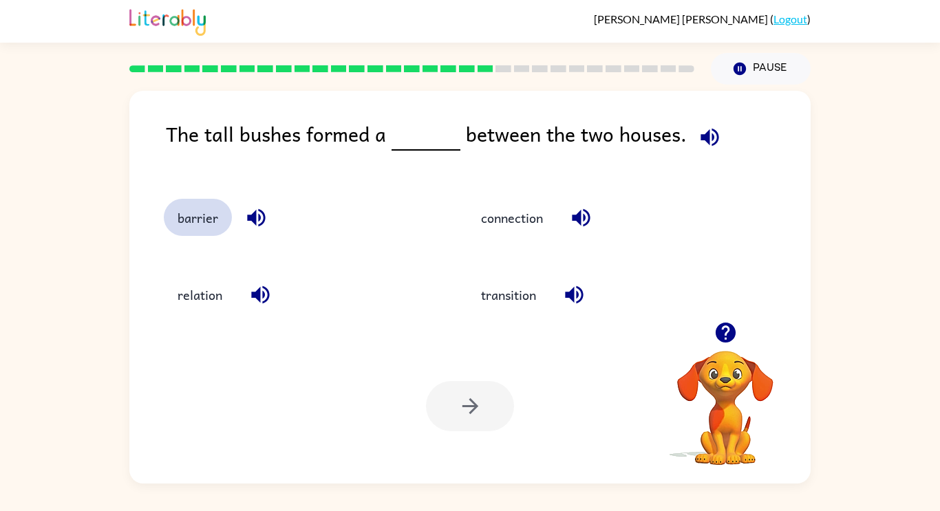
click at [195, 219] on button "barrier" at bounding box center [198, 217] width 68 height 37
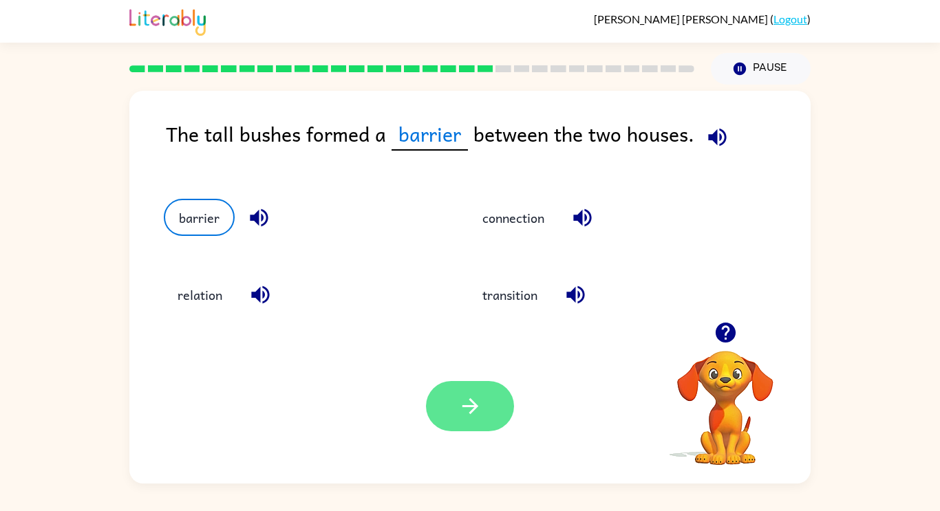
click at [472, 404] on icon "button" at bounding box center [470, 406] width 24 height 24
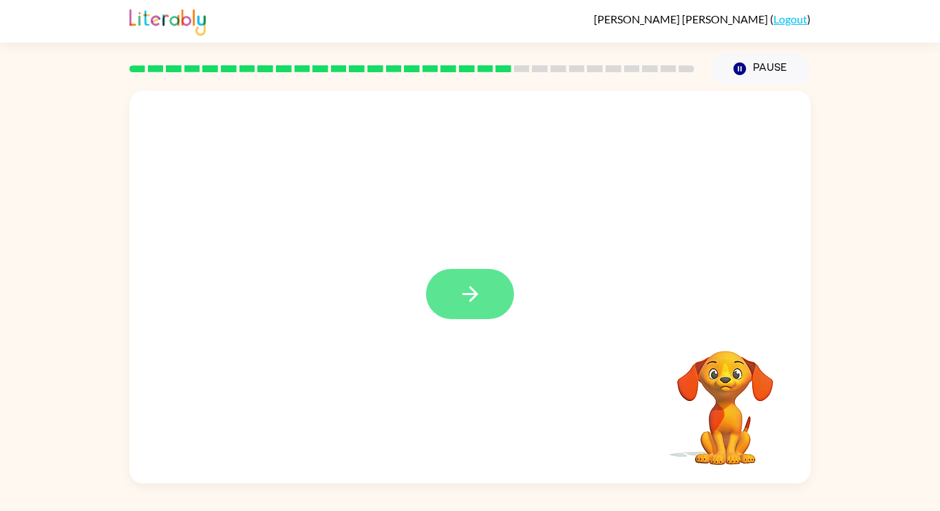
click at [488, 308] on button "button" at bounding box center [470, 294] width 88 height 50
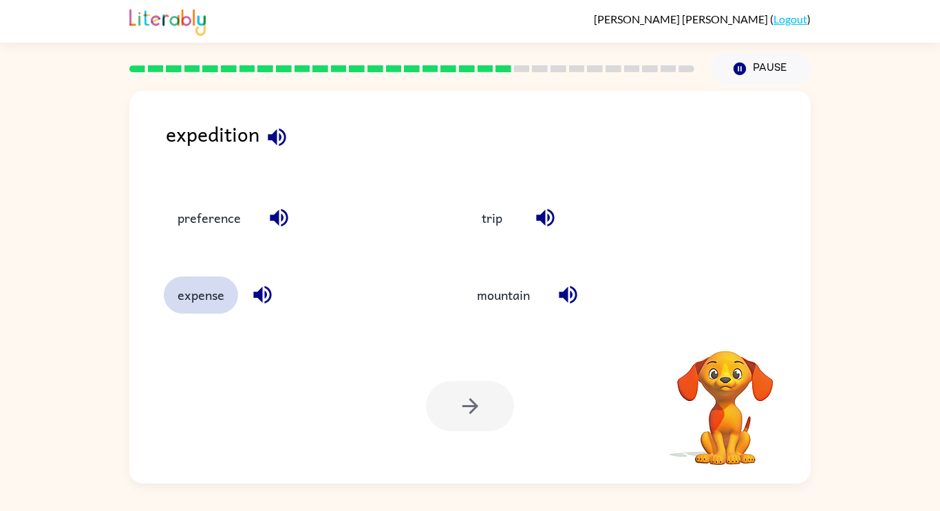
click at [222, 299] on button "expense" at bounding box center [201, 295] width 74 height 37
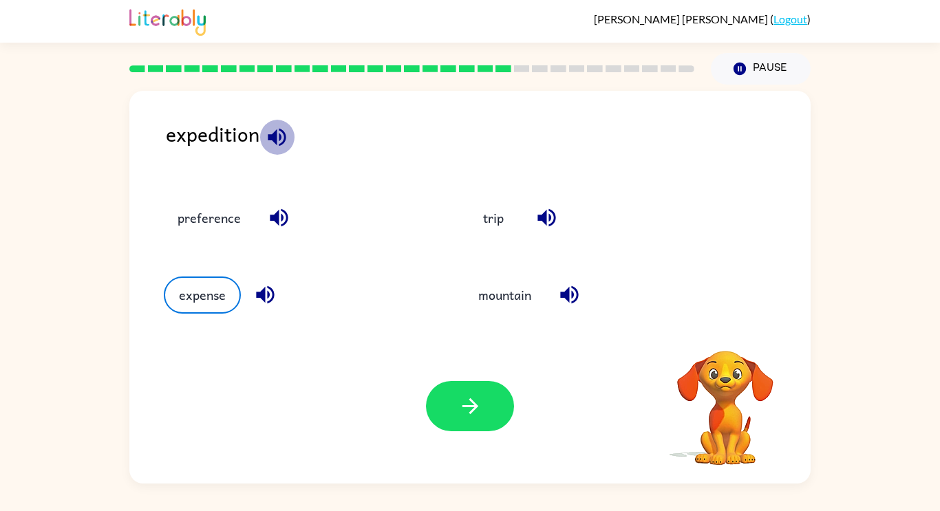
click at [276, 136] on icon "button" at bounding box center [277, 137] width 18 height 18
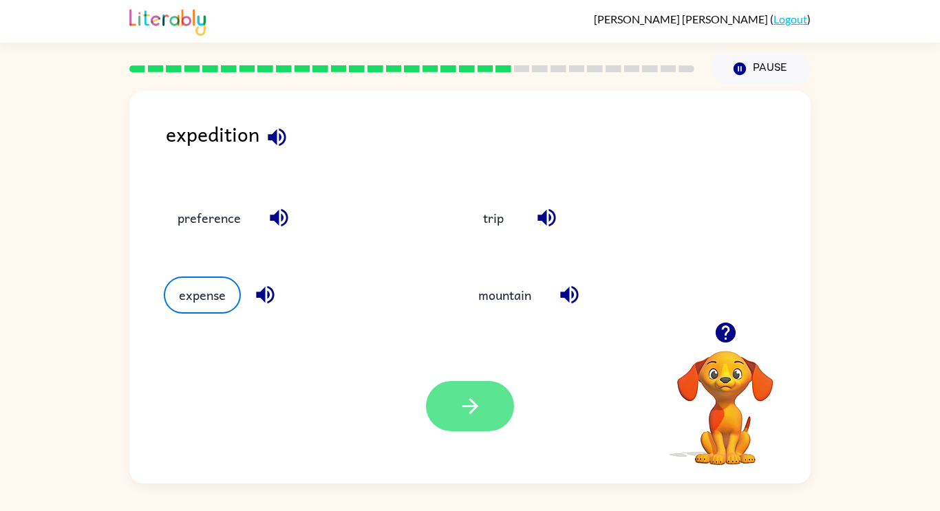
click at [466, 394] on icon "button" at bounding box center [470, 406] width 24 height 24
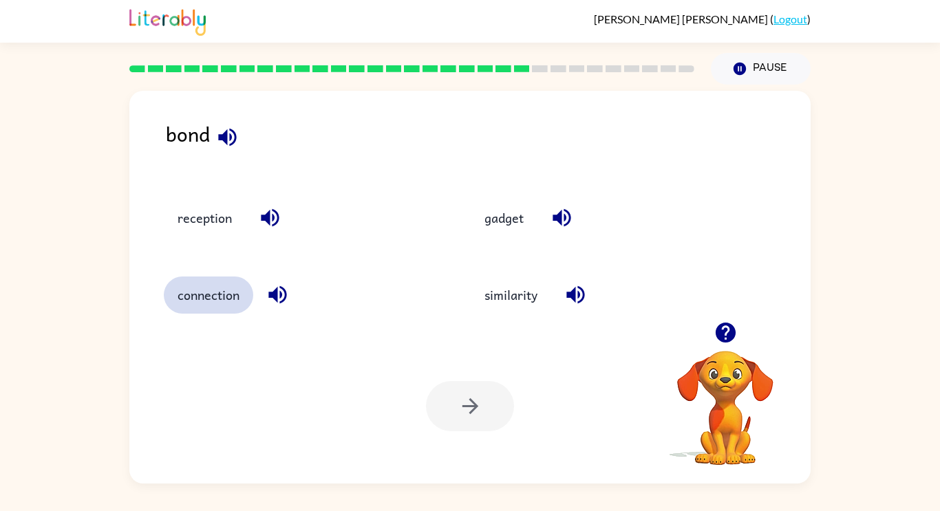
click at [214, 292] on button "connection" at bounding box center [208, 295] width 89 height 37
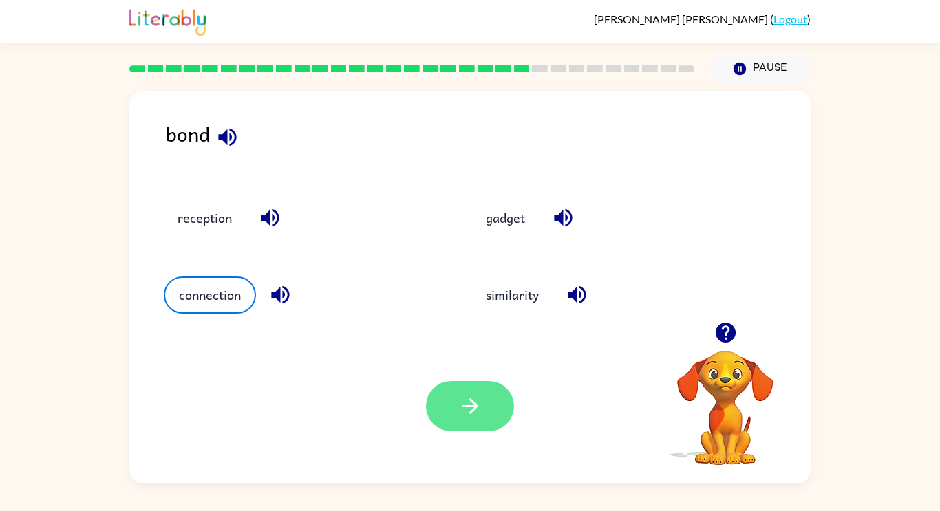
click at [458, 402] on icon "button" at bounding box center [470, 406] width 24 height 24
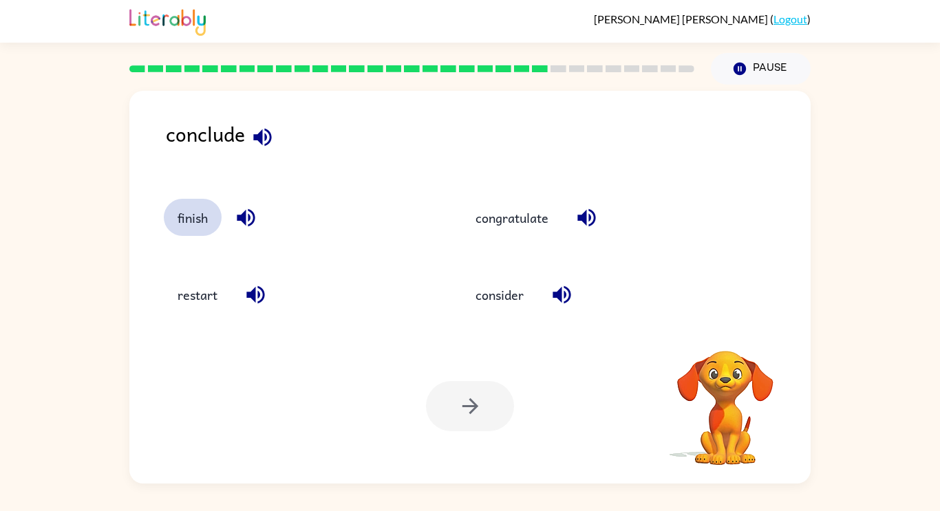
click at [190, 213] on button "finish" at bounding box center [193, 217] width 58 height 37
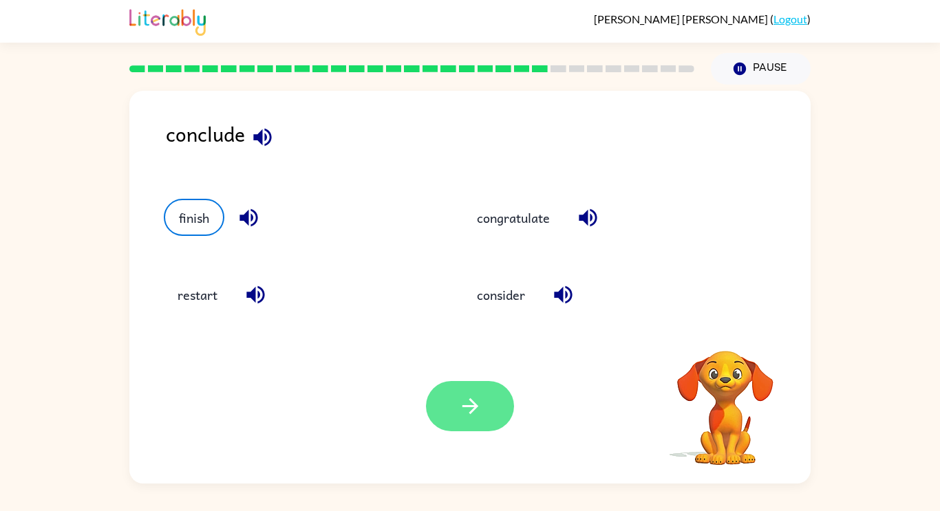
click at [488, 407] on button "button" at bounding box center [470, 406] width 88 height 50
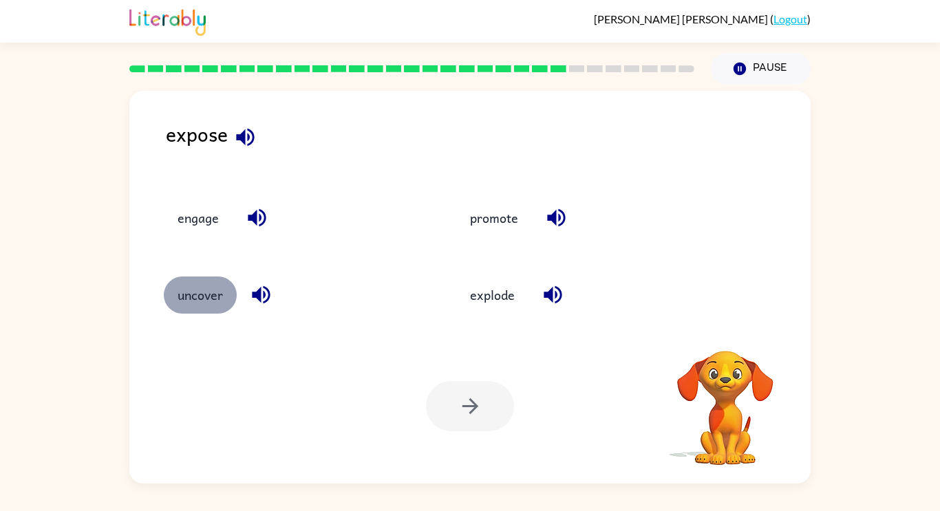
click at [189, 289] on button "uncover" at bounding box center [200, 295] width 73 height 37
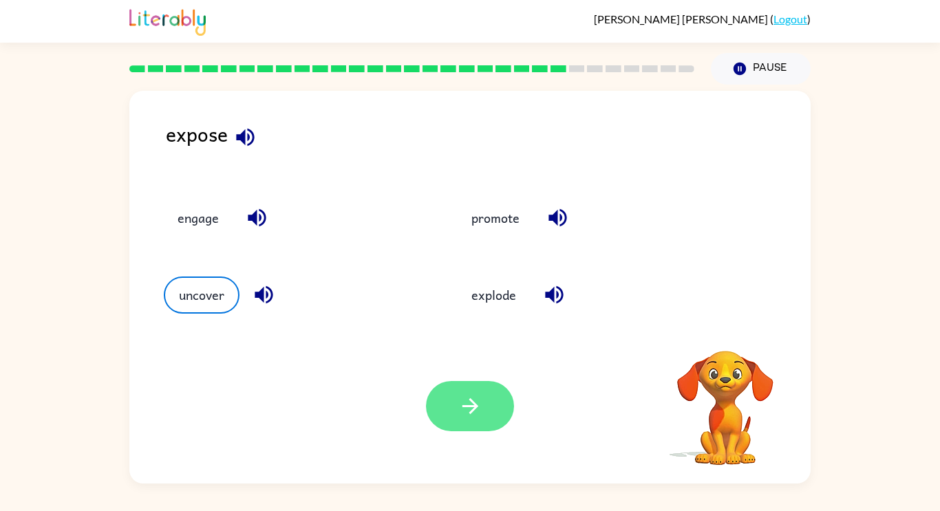
click at [502, 402] on button "button" at bounding box center [470, 406] width 88 height 50
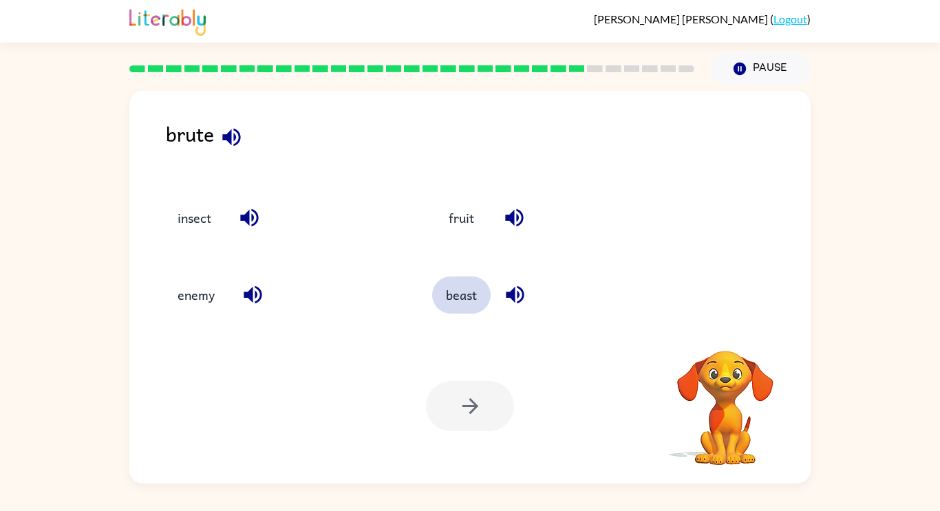
click at [451, 302] on button "beast" at bounding box center [461, 295] width 58 height 37
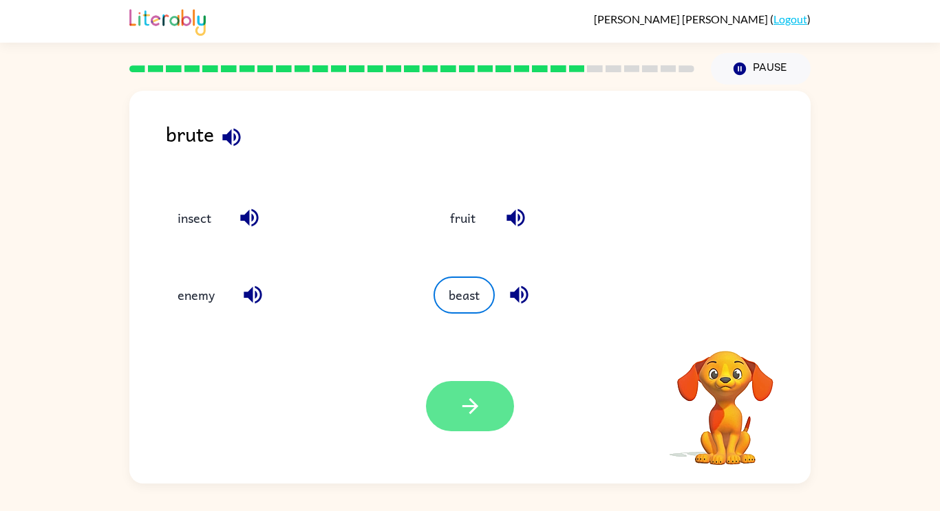
click at [479, 409] on icon "button" at bounding box center [470, 406] width 24 height 24
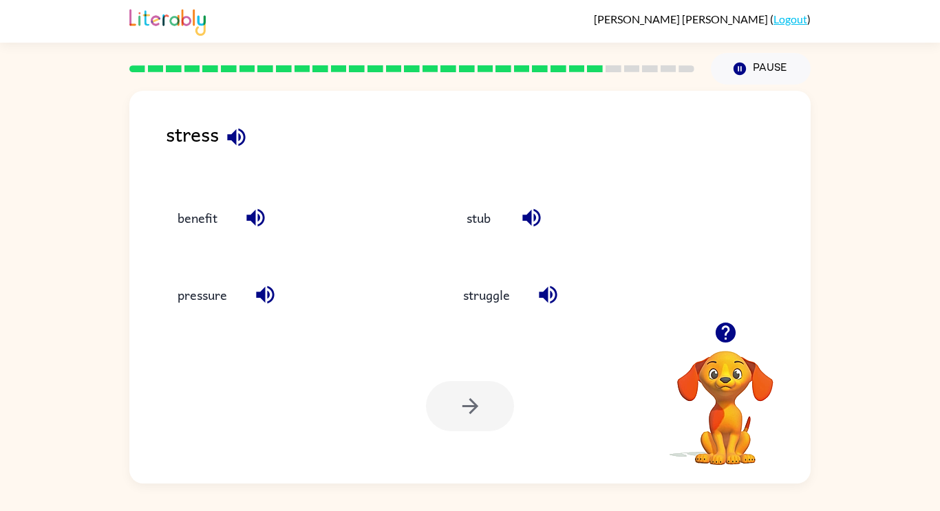
click at [476, 411] on div at bounding box center [470, 406] width 88 height 50
click at [197, 294] on button "pressure" at bounding box center [202, 295] width 77 height 37
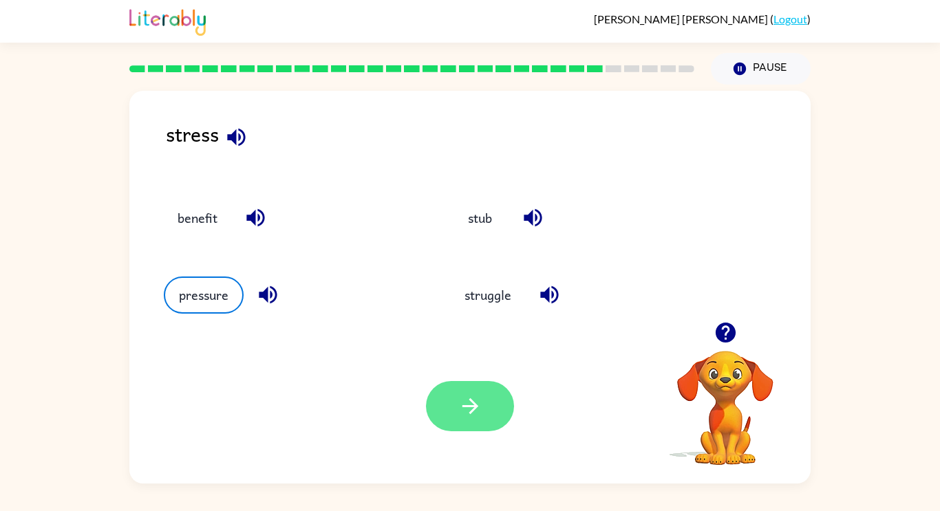
click at [475, 413] on icon "button" at bounding box center [470, 406] width 24 height 24
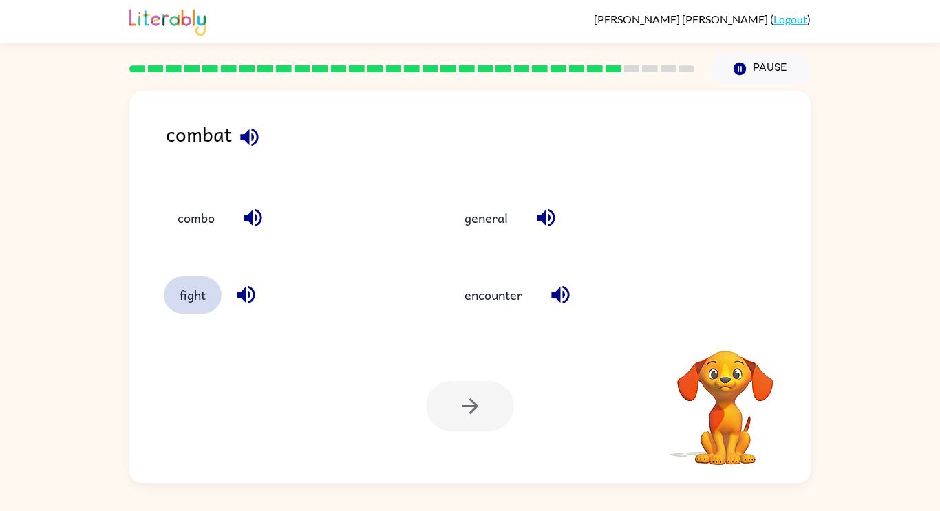
click at [188, 295] on button "fight" at bounding box center [193, 295] width 58 height 37
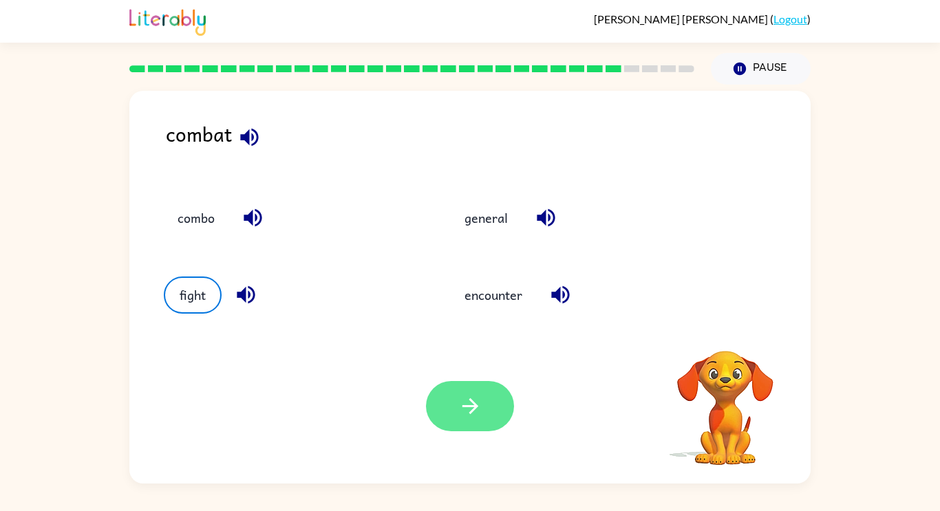
click at [481, 409] on icon "button" at bounding box center [470, 406] width 24 height 24
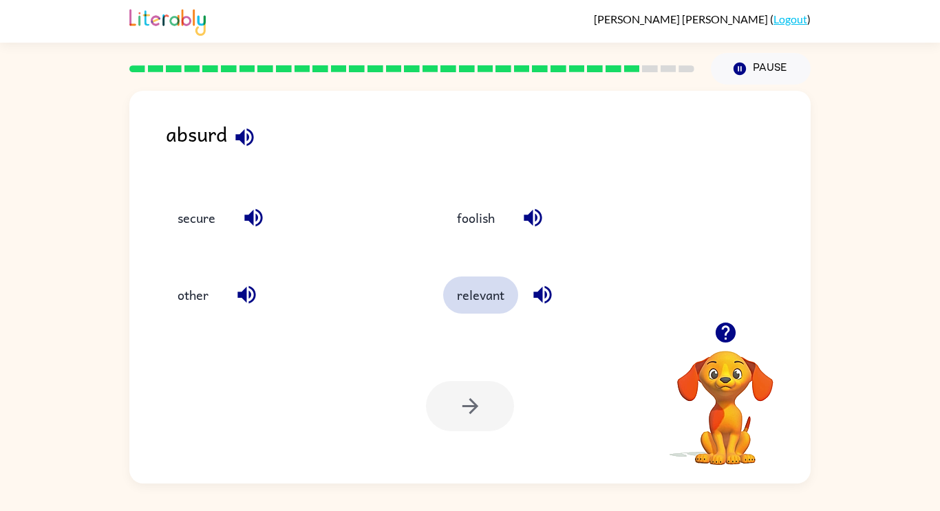
click at [489, 297] on button "relevant" at bounding box center [480, 295] width 75 height 37
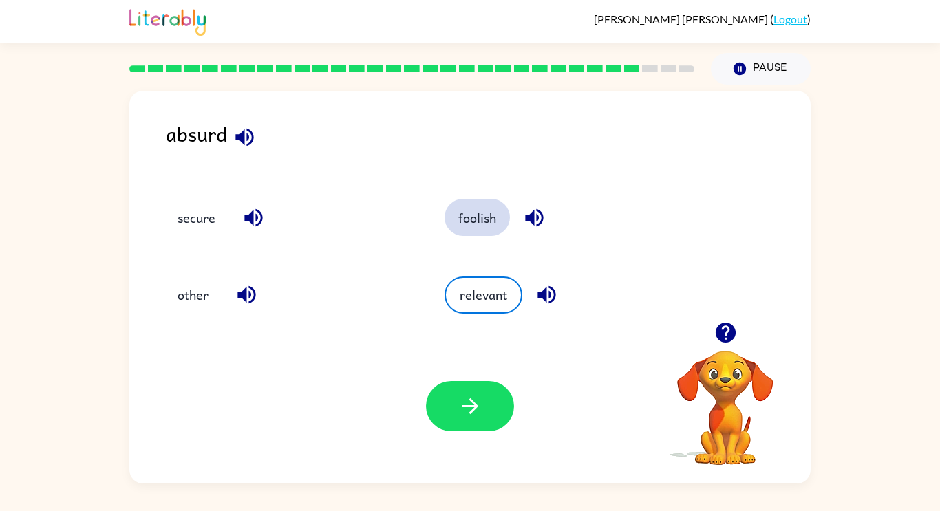
click at [475, 210] on button "foolish" at bounding box center [476, 217] width 65 height 37
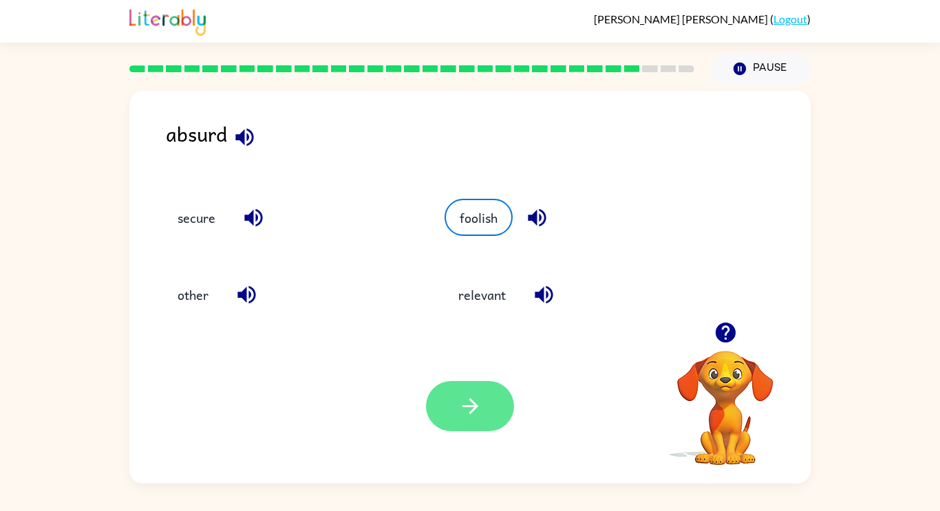
click at [484, 408] on button "button" at bounding box center [470, 406] width 88 height 50
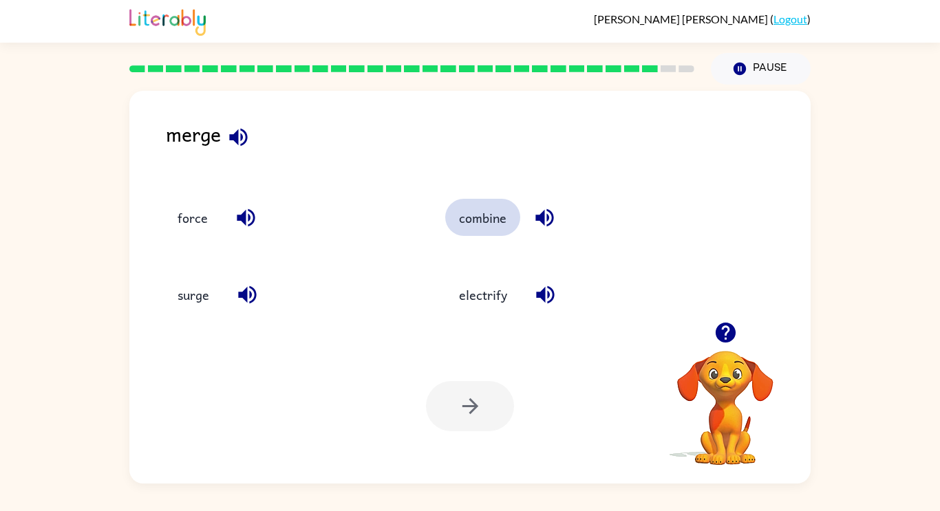
click at [495, 219] on button "combine" at bounding box center [482, 217] width 75 height 37
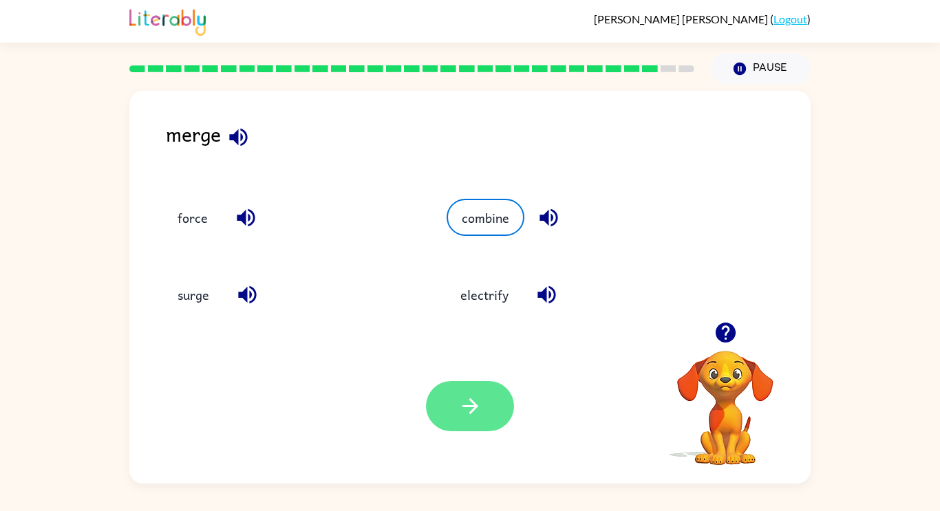
click at [480, 418] on icon "button" at bounding box center [470, 406] width 24 height 24
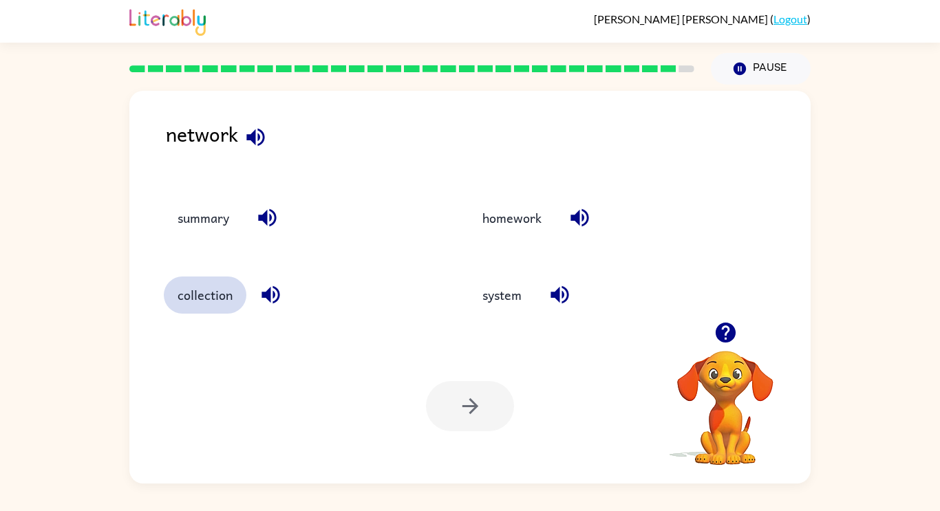
click at [220, 300] on button "collection" at bounding box center [205, 295] width 83 height 37
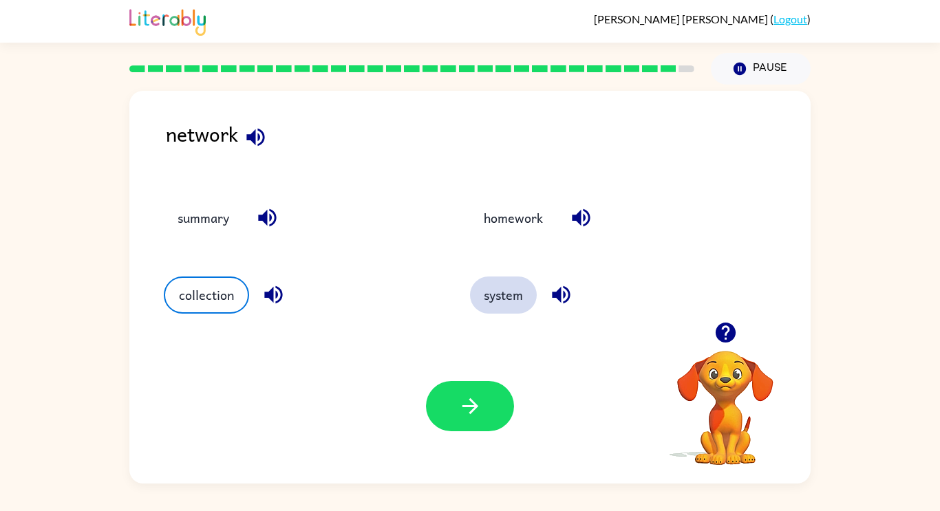
click at [498, 307] on button "system" at bounding box center [503, 295] width 67 height 37
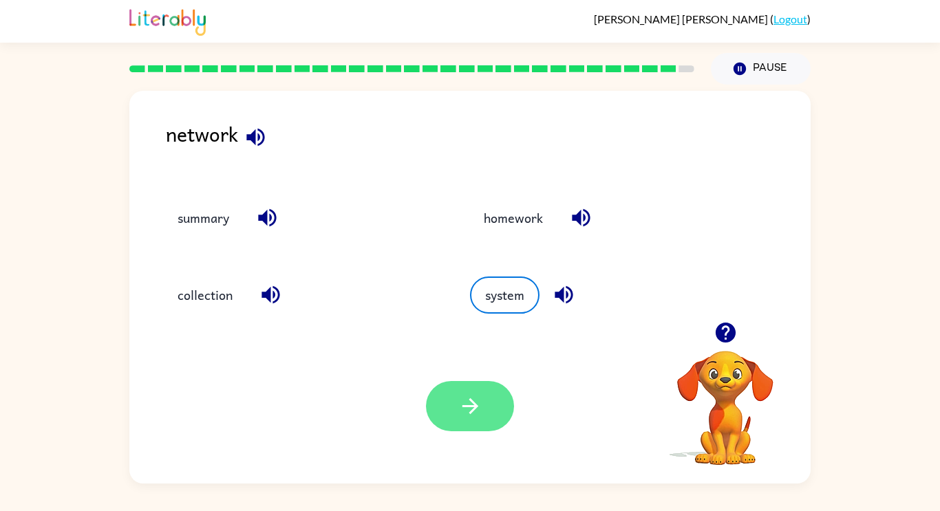
click at [475, 402] on icon "button" at bounding box center [470, 406] width 24 height 24
